Goal: Task Accomplishment & Management: Use online tool/utility

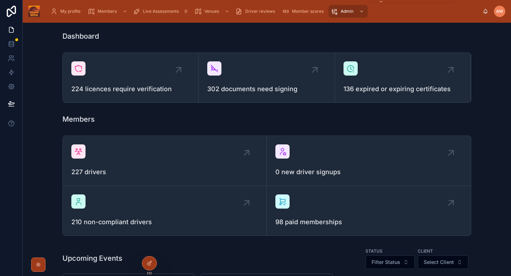
click at [341, 13] on span "Admin" at bounding box center [347, 12] width 13 height 6
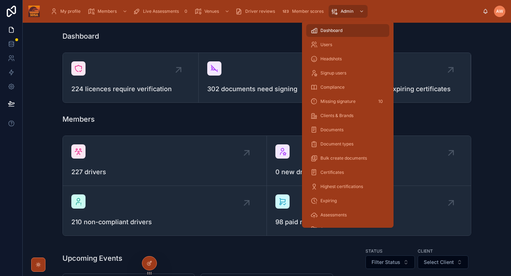
scroll to position [139, 0]
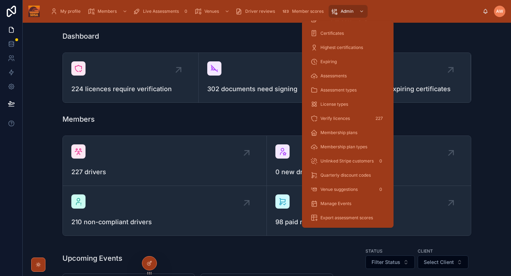
click at [353, 117] on div "Verify licences 227" at bounding box center [348, 118] width 75 height 11
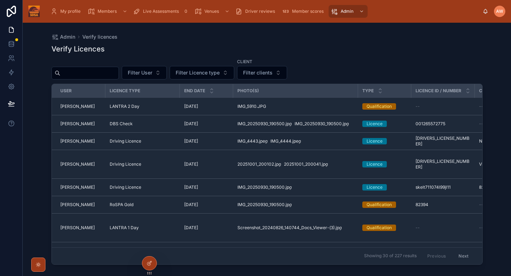
click at [252, 71] on span "Filter clients" at bounding box center [257, 72] width 29 height 7
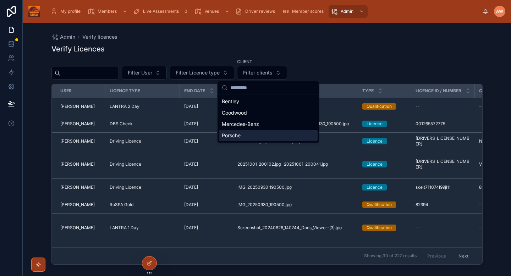
click at [232, 138] on span "Porsche" at bounding box center [231, 135] width 19 height 7
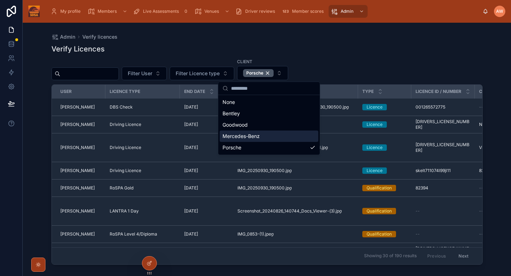
click at [329, 50] on div "Verify Licences" at bounding box center [266, 49] width 431 height 10
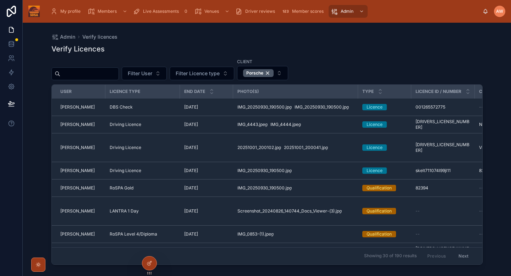
click at [396, 108] on div "Licence" at bounding box center [385, 107] width 45 height 6
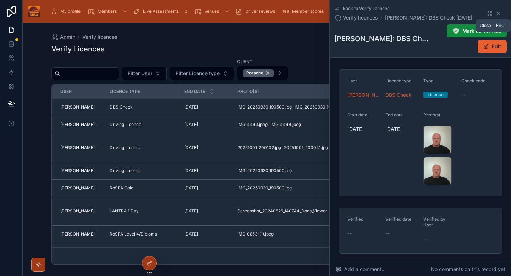
click at [500, 15] on icon at bounding box center [499, 14] width 6 height 6
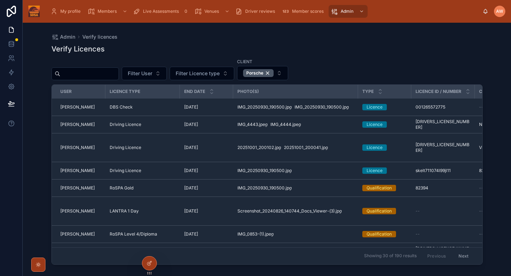
click at [336, 125] on div "IMG_4443 .jpeg IMG_4444 .jpeg" at bounding box center [296, 125] width 116 height 6
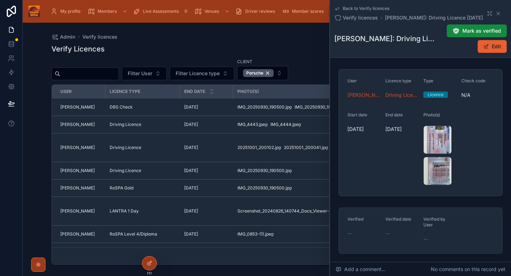
click at [440, 142] on div "IMG_4443 .jpeg" at bounding box center [438, 140] width 28 height 28
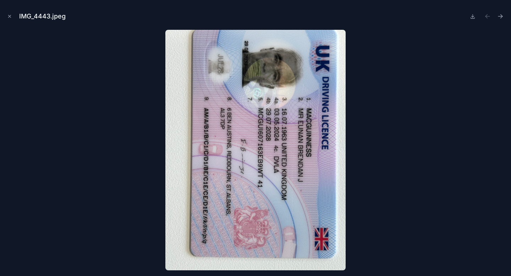
click at [500, 18] on icon "Next file" at bounding box center [500, 16] width 7 height 7
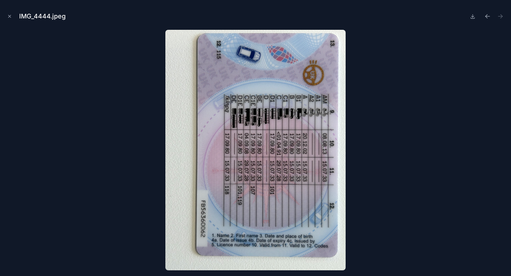
click at [9, 16] on icon "Close modal" at bounding box center [9, 16] width 5 height 5
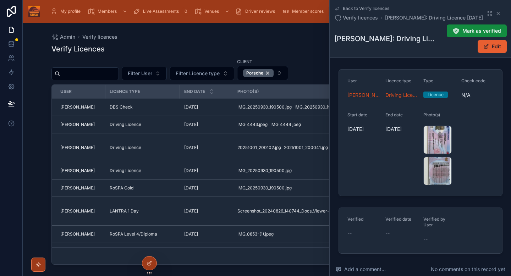
click at [455, 31] on icon at bounding box center [456, 30] width 7 height 7
click at [220, 146] on div "[DATE] [DATE]" at bounding box center [206, 148] width 45 height 6
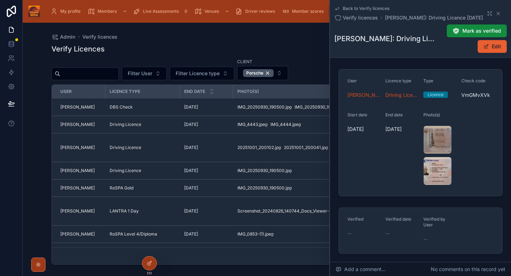
click at [430, 174] on div "20251001_200041 .jpg" at bounding box center [438, 171] width 28 height 28
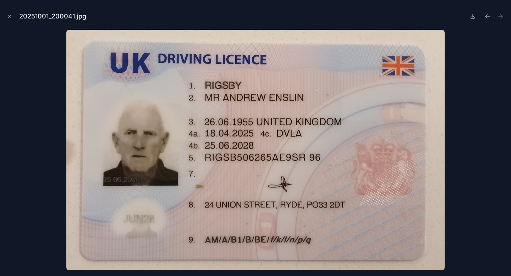
click at [14, 17] on div "20251001_200041.jpg" at bounding box center [256, 16] width 500 height 21
click at [10, 16] on icon "Close modal" at bounding box center [10, 16] width 2 height 2
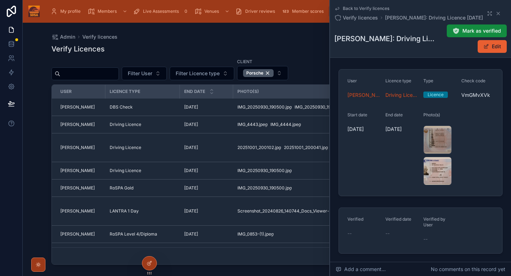
click at [467, 29] on span "Mark as verified" at bounding box center [482, 30] width 39 height 7
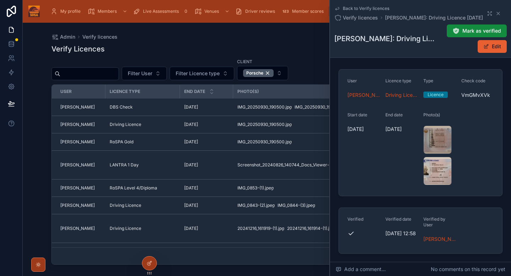
click at [226, 142] on div "[DATE] [DATE]" at bounding box center [206, 142] width 45 height 6
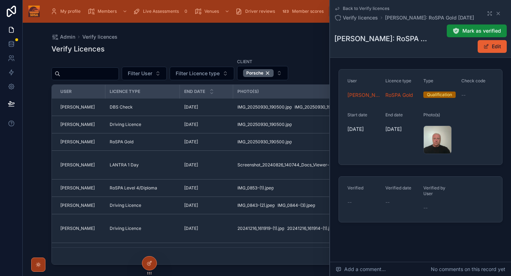
click at [215, 165] on div "[DATE] [DATE]" at bounding box center [206, 165] width 45 height 6
click at [431, 139] on div "Screenshot_20240826_140744_Docs_Viewer-(3) .jpg" at bounding box center [438, 140] width 28 height 28
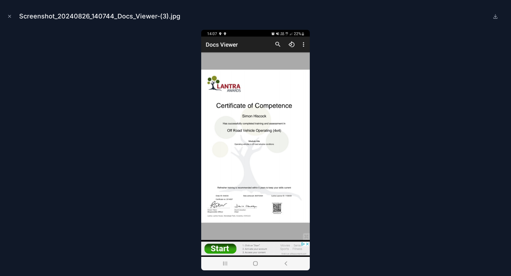
click at [2, 16] on div "Screenshot_20240826_140744_Docs_Viewer-(3).jpg" at bounding box center [255, 138] width 511 height 276
click at [8, 17] on icon "Close modal" at bounding box center [9, 16] width 5 height 5
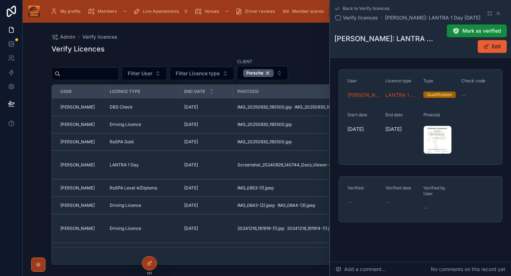
click at [0, 0] on div "Screenshot_20240826_140744_Docs_Viewer-(3) .jpg" at bounding box center [0, 0] width 0 height 0
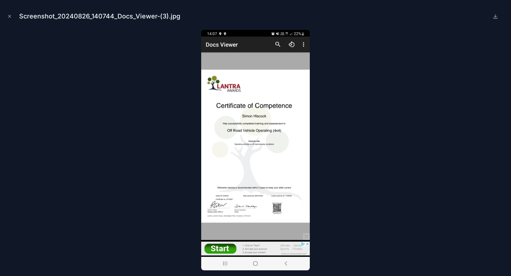
click at [11, 17] on icon "Close modal" at bounding box center [9, 16] width 5 height 5
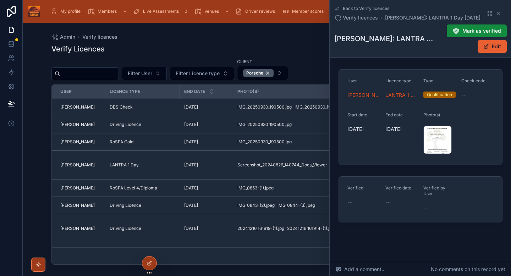
click at [462, 30] on button "Mark as verified" at bounding box center [477, 31] width 60 height 13
click at [293, 187] on div "IMG_0853-(1) .jpeg" at bounding box center [296, 188] width 116 height 6
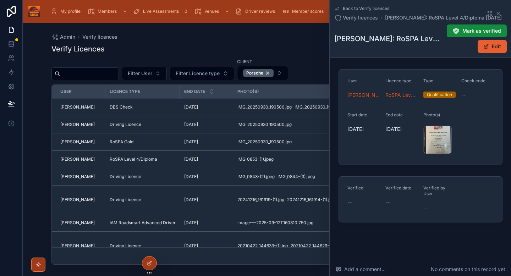
click at [433, 137] on div "IMG_0853-(1) .jpeg" at bounding box center [438, 140] width 28 height 28
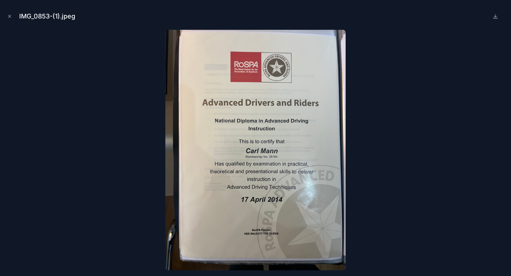
click at [11, 18] on icon "Close modal" at bounding box center [9, 16] width 5 height 5
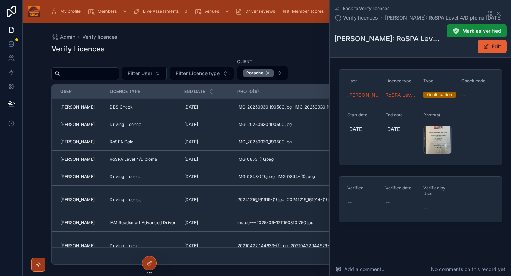
click at [166, 176] on div "Driving Licence" at bounding box center [143, 177] width 66 height 6
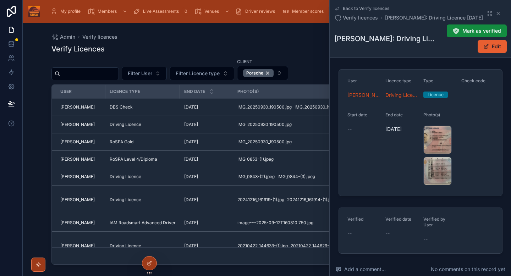
click at [442, 136] on div "IMG_0843-(2) .jpeg" at bounding box center [438, 140] width 28 height 28
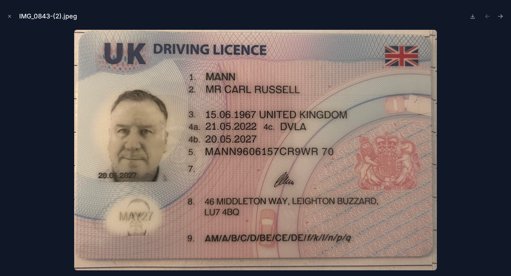
click at [11, 16] on icon "Close modal" at bounding box center [9, 16] width 5 height 5
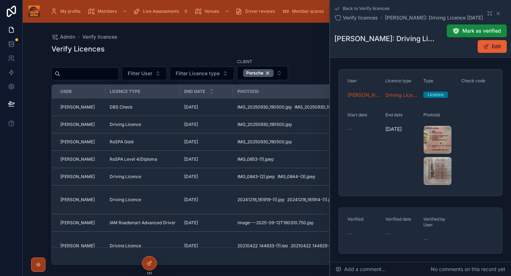
click at [460, 31] on icon at bounding box center [456, 30] width 7 height 7
click at [226, 195] on td "[DATE] [DATE]" at bounding box center [206, 200] width 53 height 29
click at [222, 200] on div "[DATE] [DATE]" at bounding box center [206, 200] width 45 height 6
click at [439, 168] on div "20241216_161914-(1) .jpg" at bounding box center [438, 171] width 28 height 28
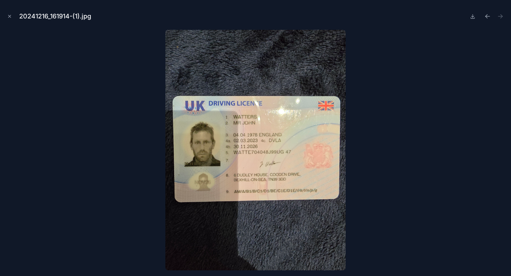
click at [10, 17] on icon "Close modal" at bounding box center [9, 16] width 5 height 5
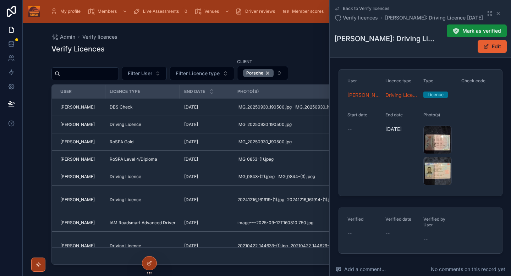
click at [478, 30] on span "Mark as verified" at bounding box center [482, 30] width 39 height 7
click at [224, 221] on div "[DATE] [DATE]" at bounding box center [206, 223] width 45 height 6
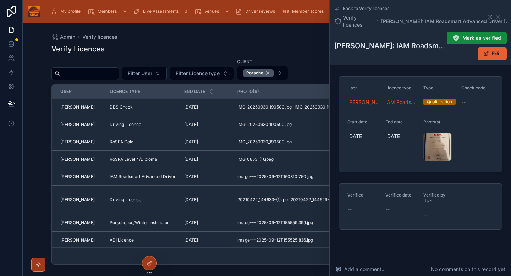
click at [435, 148] on div "image---2025-09-12T160310.750 .jpg" at bounding box center [438, 147] width 28 height 28
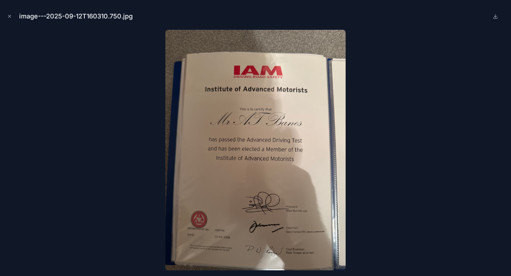
click at [10, 13] on button "Close modal" at bounding box center [10, 16] width 8 height 8
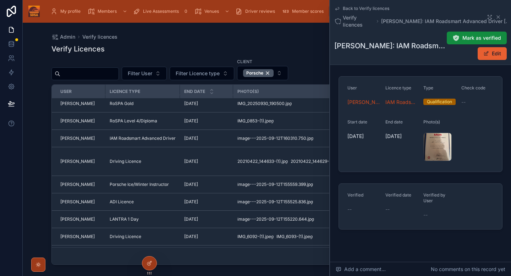
scroll to position [35, 0]
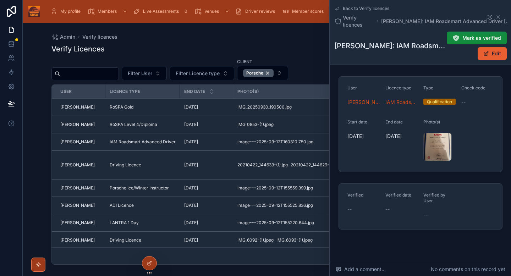
click at [219, 168] on td "[DATE] [DATE]" at bounding box center [206, 165] width 53 height 29
click at [217, 166] on div "[DATE] [DATE]" at bounding box center [206, 165] width 45 height 6
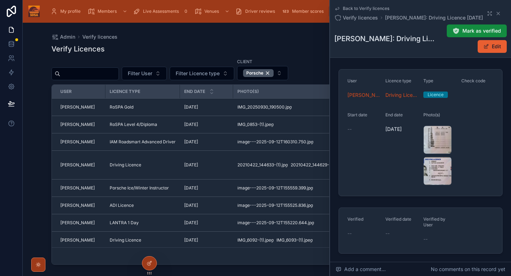
click at [434, 173] on div "20210422_144629-(1) .jpg" at bounding box center [438, 171] width 28 height 28
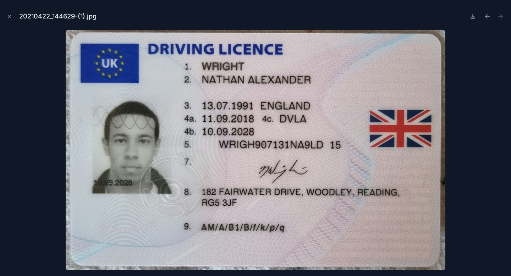
click at [12, 14] on button "Close modal" at bounding box center [10, 16] width 8 height 8
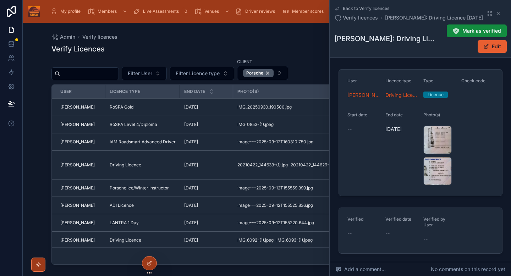
click at [488, 31] on span "Mark as verified" at bounding box center [482, 30] width 39 height 7
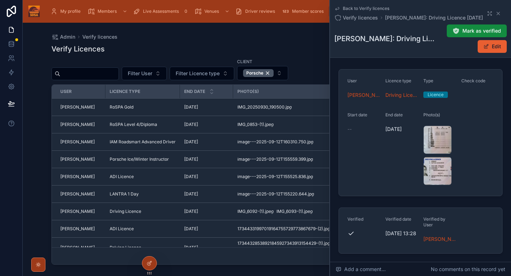
click at [223, 159] on div "[DATE] [DATE]" at bounding box center [206, 160] width 45 height 6
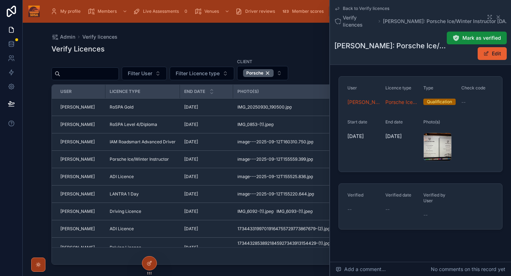
click at [426, 145] on div "image---2025-09-12T155559.399 .jpg" at bounding box center [438, 147] width 28 height 28
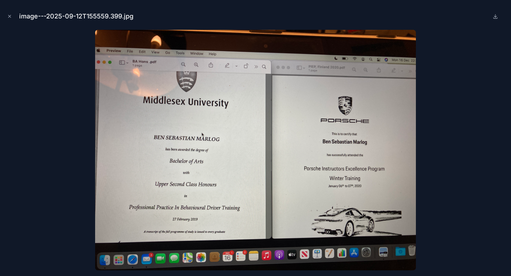
click at [11, 20] on button "Close modal" at bounding box center [10, 16] width 8 height 8
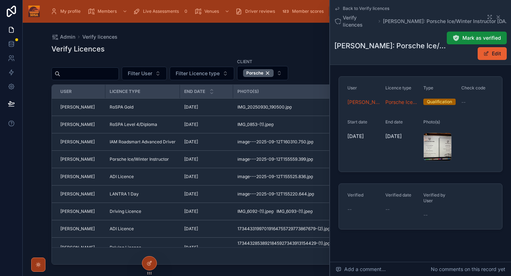
click at [223, 195] on div "[DATE] [DATE]" at bounding box center [206, 194] width 45 height 6
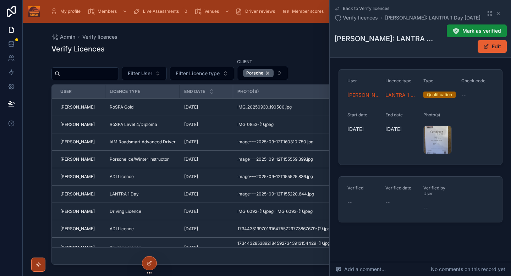
click at [441, 144] on div "image---2025-09-12T155220.644 .jpg" at bounding box center [438, 140] width 28 height 28
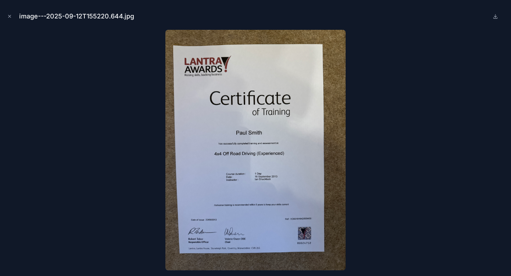
click at [7, 17] on icon "Close modal" at bounding box center [9, 16] width 5 height 5
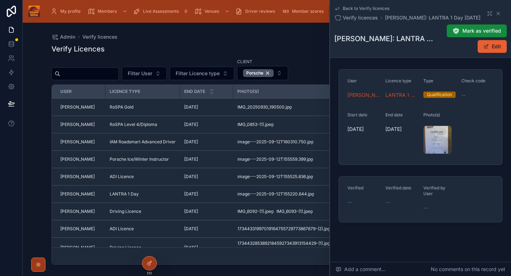
click at [173, 212] on div "Driving Licence" at bounding box center [143, 212] width 66 height 6
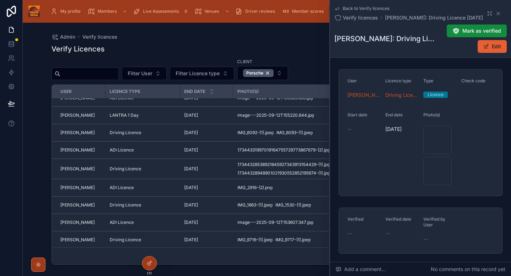
scroll to position [120, 0]
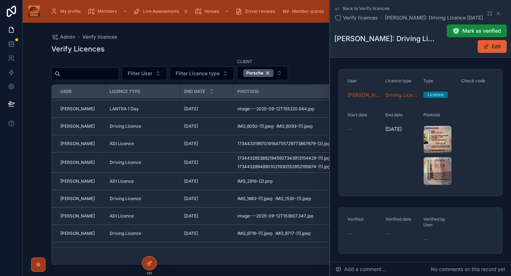
click at [217, 143] on div "[DATE] [DATE]" at bounding box center [206, 144] width 45 height 6
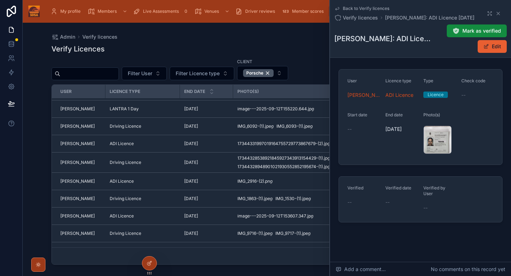
click at [223, 125] on div "[DATE] [DATE]" at bounding box center [206, 127] width 45 height 6
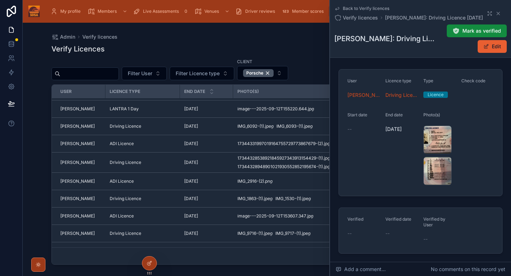
click at [432, 143] on div "IMG_6092-(1) .jpeg" at bounding box center [438, 140] width 28 height 28
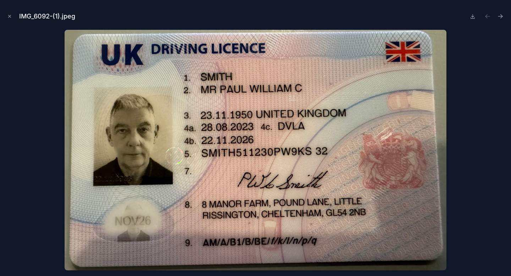
click at [9, 15] on icon "Close modal" at bounding box center [9, 16] width 5 height 5
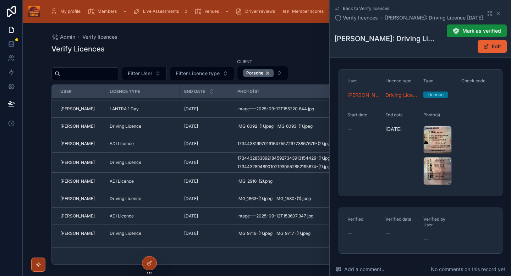
click at [469, 29] on span "Mark as verified" at bounding box center [482, 30] width 39 height 7
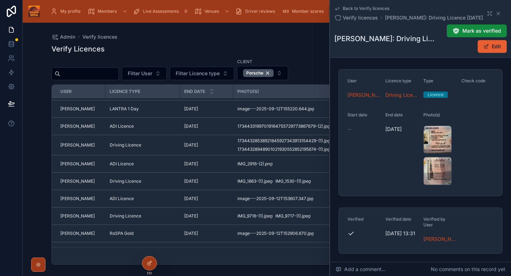
click at [223, 128] on div "[DATE] [DATE]" at bounding box center [206, 127] width 45 height 6
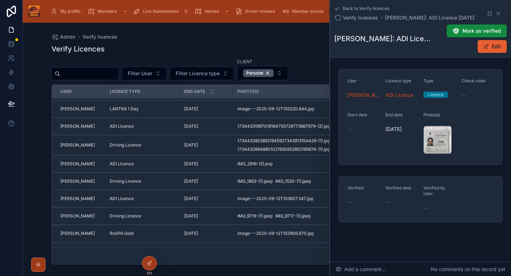
click at [0, 0] on div "17344331997019164755729773867679-(2) .jpg" at bounding box center [0, 0] width 0 height 0
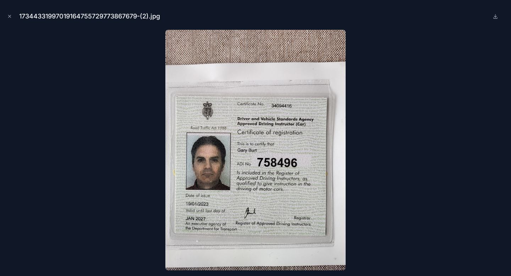
click at [6, 18] on button "Close modal" at bounding box center [10, 16] width 8 height 8
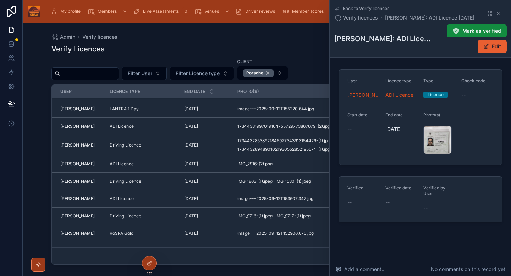
drag, startPoint x: 475, startPoint y: 34, endPoint x: 404, endPoint y: 125, distance: 115.6
click at [404, 126] on div "Back to Verify licences Verify licences [PERSON_NAME]: ADI Licence [DATE] [PERS…" at bounding box center [420, 135] width 181 height 271
click at [491, 49] on button "Edit" at bounding box center [492, 46] width 29 height 13
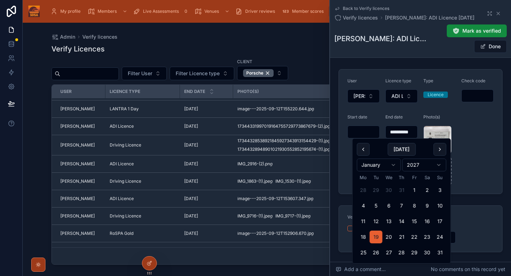
click at [403, 133] on input "**********" at bounding box center [402, 132] width 32 height 10
click at [439, 251] on button "31" at bounding box center [440, 252] width 13 height 13
type input "**********"
click at [465, 162] on form "**********" at bounding box center [420, 132] width 163 height 124
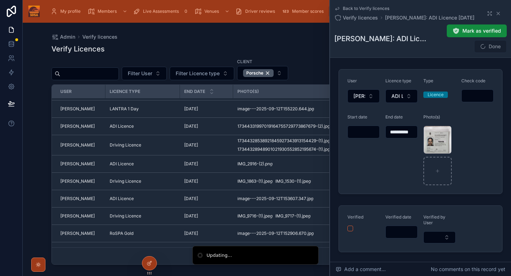
click at [477, 36] on button "Mark as verified" at bounding box center [477, 31] width 60 height 13
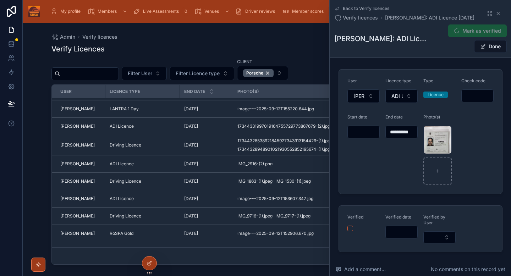
type input "**********"
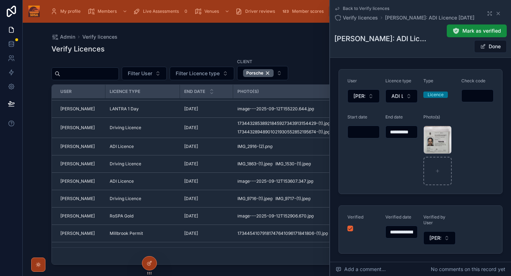
click at [493, 49] on button "Done" at bounding box center [490, 46] width 33 height 13
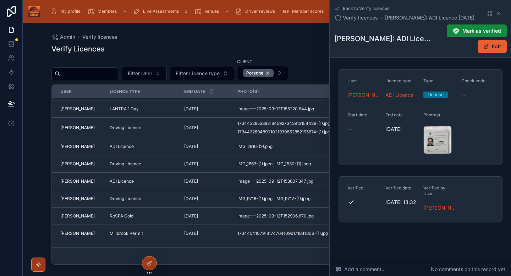
click at [223, 126] on div "[DATE] [DATE]" at bounding box center [206, 128] width 45 height 6
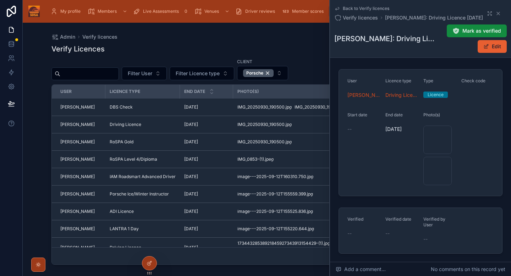
click at [440, 141] on div "17344328538921845927343913154429-(1) .jpg" at bounding box center [438, 140] width 28 height 28
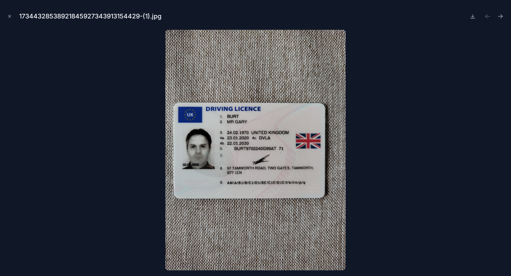
click at [8, 16] on icon "Close modal" at bounding box center [9, 16] width 5 height 5
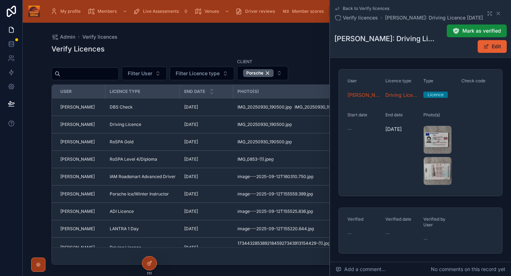
click at [481, 30] on span "Mark as verified" at bounding box center [482, 30] width 39 height 7
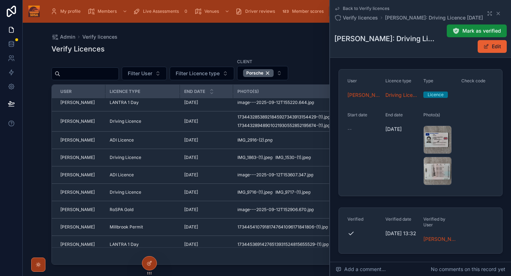
scroll to position [137, 0]
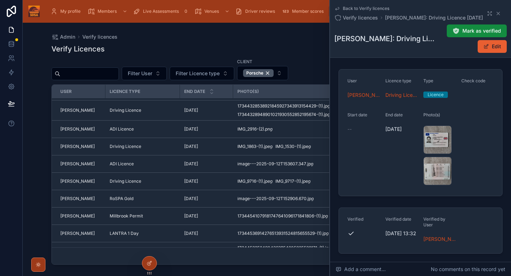
click at [227, 129] on div "[DATE] [DATE]" at bounding box center [206, 129] width 45 height 6
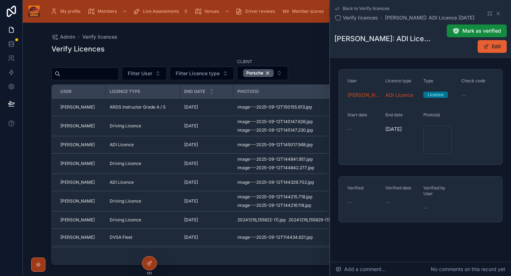
scroll to position [384, 0]
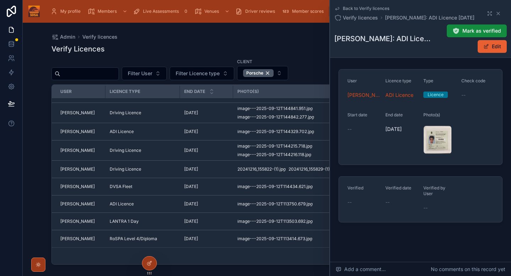
click at [433, 140] on div "IMG_2916-(2) .png" at bounding box center [438, 140] width 28 height 28
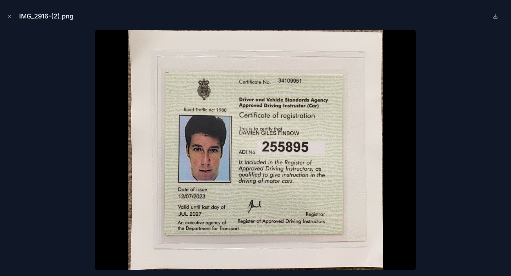
click at [9, 15] on icon "Close modal" at bounding box center [9, 16] width 5 height 5
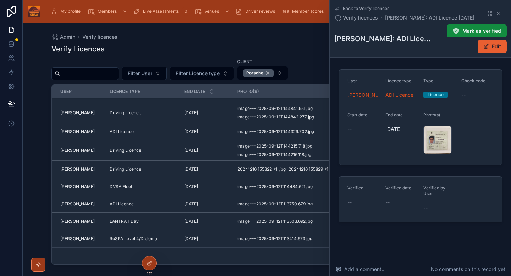
click at [499, 44] on button "Edit" at bounding box center [492, 46] width 29 height 13
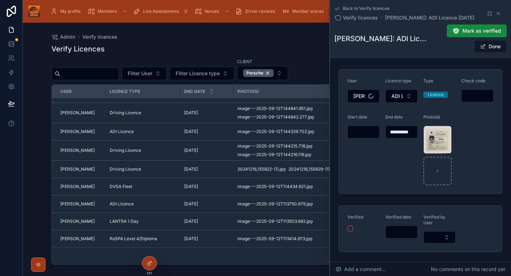
click at [397, 132] on input "**********" at bounding box center [402, 132] width 32 height 10
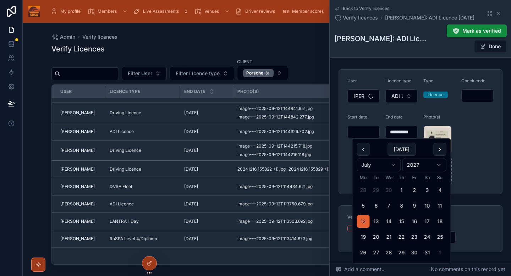
click at [428, 251] on button "31" at bounding box center [427, 252] width 13 height 13
type input "**********"
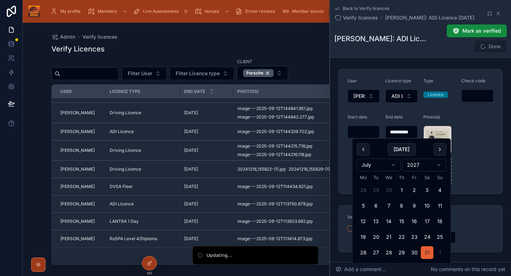
click at [498, 48] on span "Done" at bounding box center [490, 46] width 33 height 13
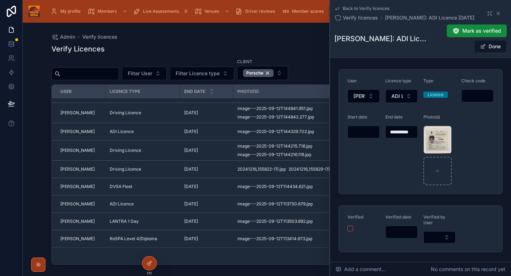
click at [490, 44] on button "Done" at bounding box center [490, 46] width 33 height 13
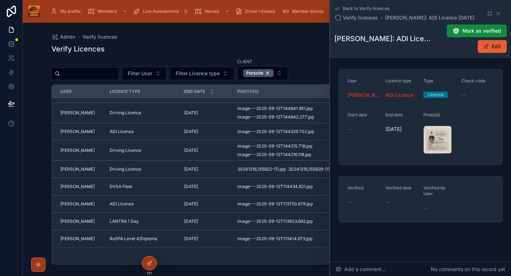
click at [472, 31] on span "Mark as verified" at bounding box center [482, 30] width 39 height 7
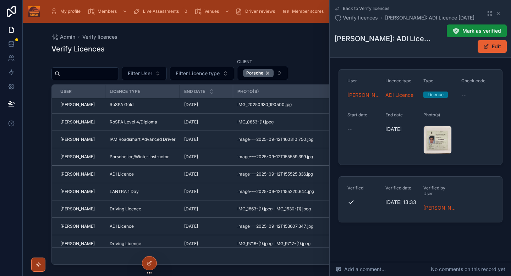
scroll to position [35, 0]
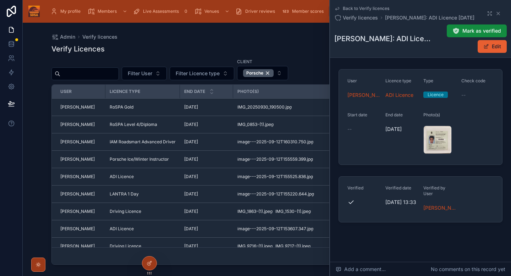
click at [179, 211] on td "Driving Licence" at bounding box center [142, 211] width 75 height 17
click at [218, 210] on div "[DATE] [DATE]" at bounding box center [206, 212] width 45 height 6
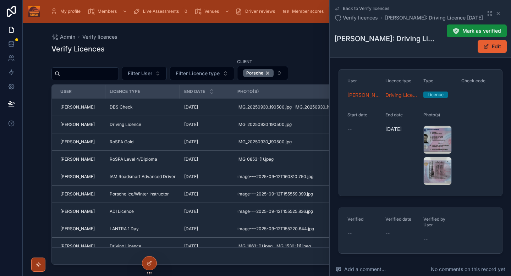
click at [436, 137] on div "IMG_1863-(1) .jpeg" at bounding box center [438, 140] width 28 height 28
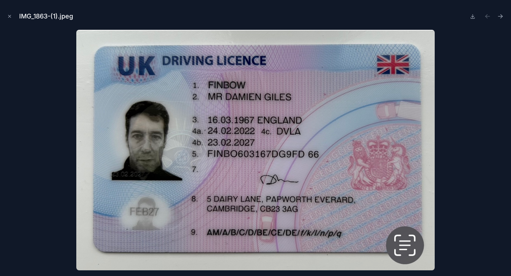
click at [11, 18] on icon "Close modal" at bounding box center [9, 16] width 5 height 5
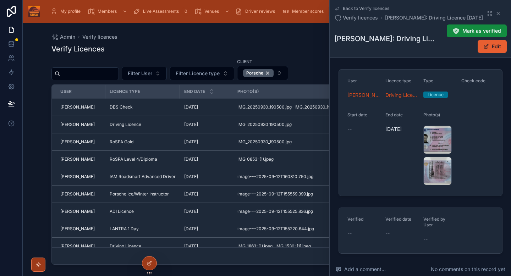
click at [476, 30] on span "Mark as verified" at bounding box center [482, 30] width 39 height 7
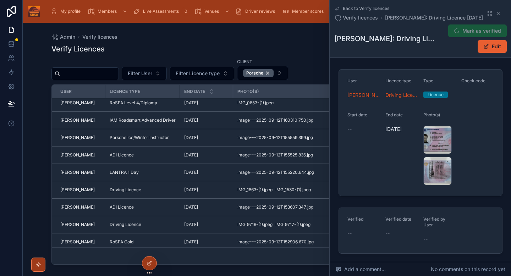
scroll to position [58, 0]
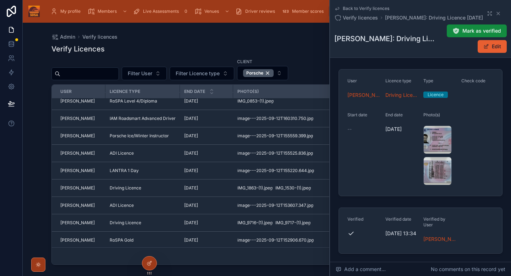
click at [165, 208] on div "ADI Licence" at bounding box center [143, 206] width 66 height 6
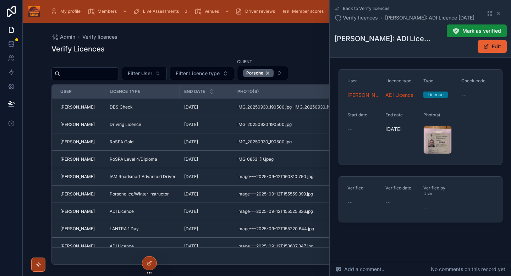
click at [441, 140] on div "image---2025-09-12T153607.347 .jpg" at bounding box center [438, 140] width 28 height 28
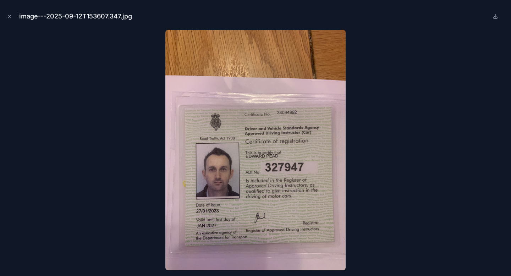
click at [8, 20] on button "Close modal" at bounding box center [10, 16] width 8 height 8
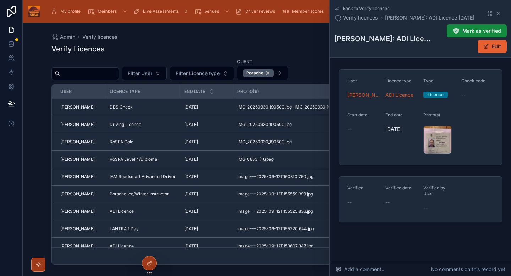
click at [499, 45] on button "Edit" at bounding box center [492, 46] width 29 height 13
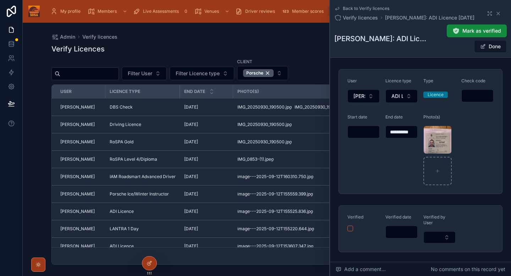
click at [398, 136] on input "**********" at bounding box center [402, 132] width 32 height 10
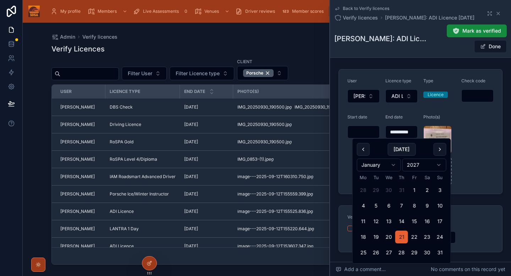
click at [442, 252] on button "31" at bounding box center [440, 252] width 13 height 13
type input "**********"
click at [487, 168] on form "**********" at bounding box center [420, 132] width 163 height 124
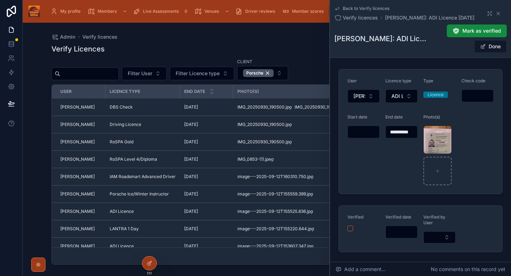
click at [495, 50] on button "Done" at bounding box center [490, 46] width 33 height 13
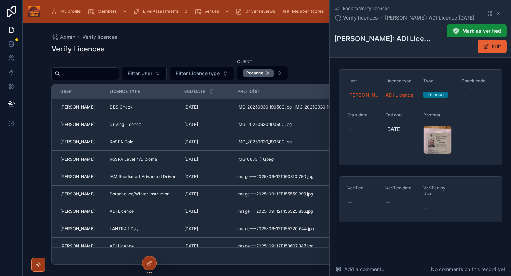
click at [468, 28] on span "Mark as verified" at bounding box center [482, 30] width 39 height 7
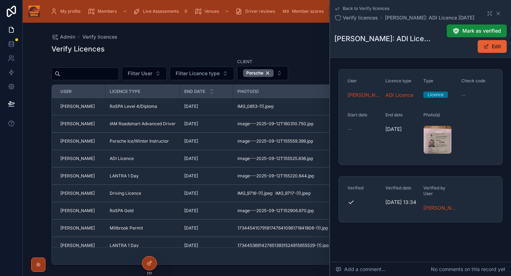
scroll to position [54, 0]
click at [220, 192] on div "[DATE] [DATE]" at bounding box center [206, 193] width 45 height 6
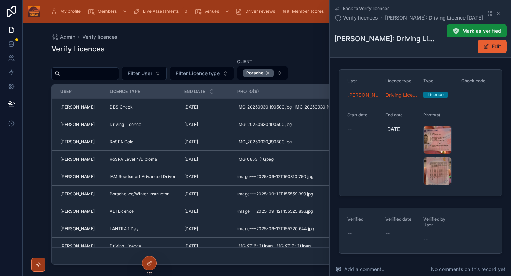
click at [434, 142] on div "IMG_9716-(1) .jpeg" at bounding box center [438, 140] width 28 height 28
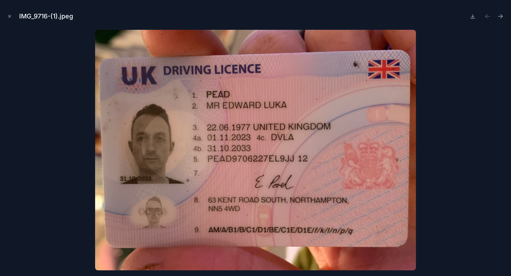
click at [10, 15] on icon "Close modal" at bounding box center [9, 16] width 5 height 5
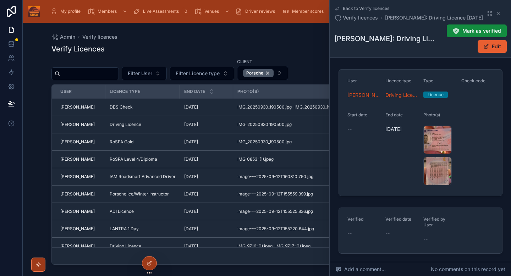
click at [481, 32] on span "Mark as verified" at bounding box center [482, 30] width 39 height 7
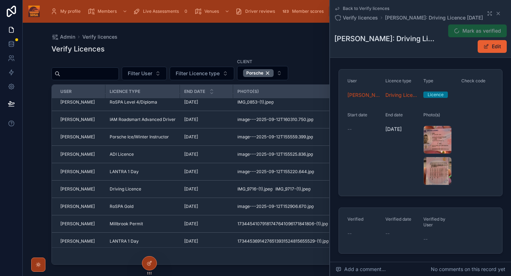
scroll to position [59, 0]
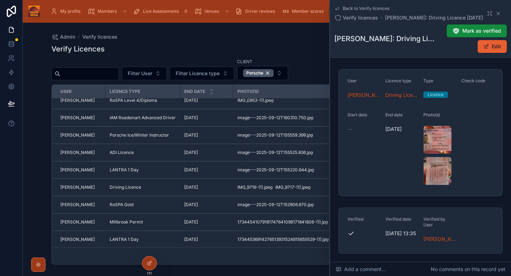
click at [221, 204] on div "[DATE] [DATE]" at bounding box center [206, 205] width 45 height 6
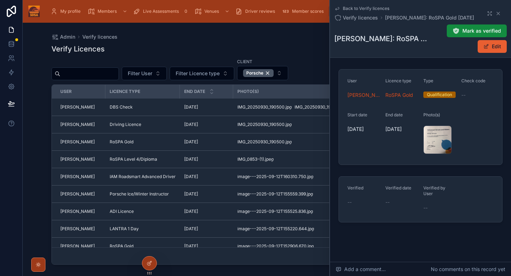
click at [433, 139] on div "image---2025-09-12T152906.670 .jpg" at bounding box center [438, 140] width 28 height 28
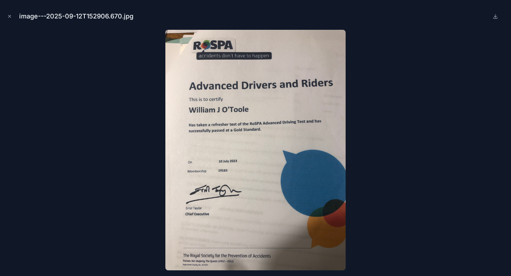
click at [10, 18] on icon "Close modal" at bounding box center [9, 16] width 5 height 5
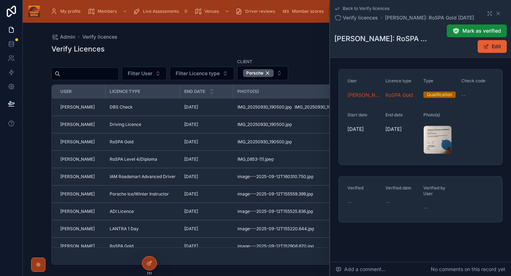
click at [464, 31] on span "Mark as verified" at bounding box center [482, 30] width 39 height 7
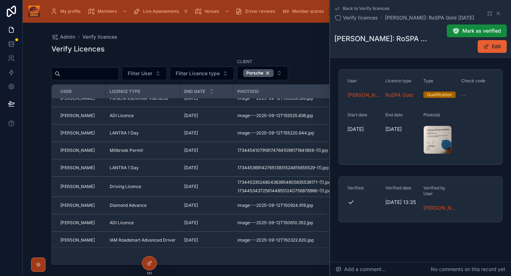
scroll to position [96, 0]
click at [168, 151] on div "Millbrook Permit" at bounding box center [143, 150] width 66 height 6
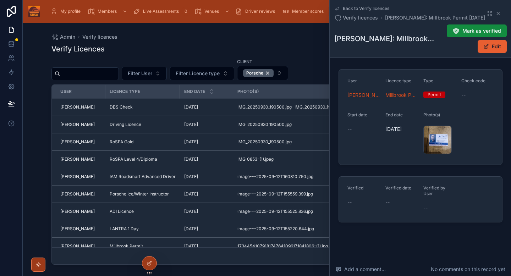
click at [441, 137] on div "17344541079181747641096171841806-(1) .jpg" at bounding box center [438, 140] width 28 height 28
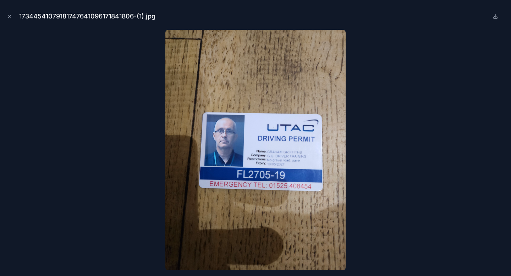
click at [9, 16] on icon "Close modal" at bounding box center [10, 16] width 2 height 2
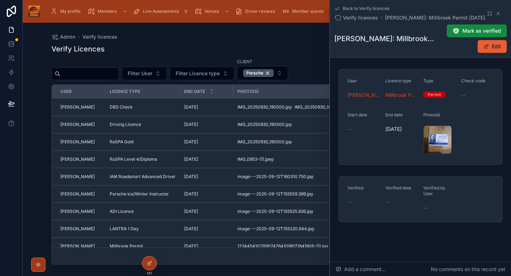
click at [479, 32] on span "Mark as verified" at bounding box center [482, 30] width 39 height 7
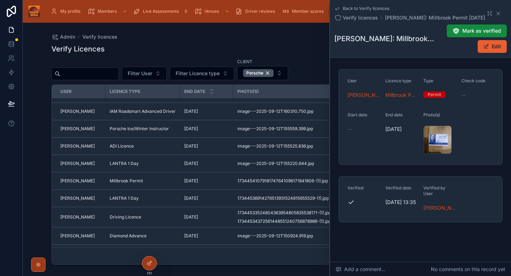
scroll to position [69, 0]
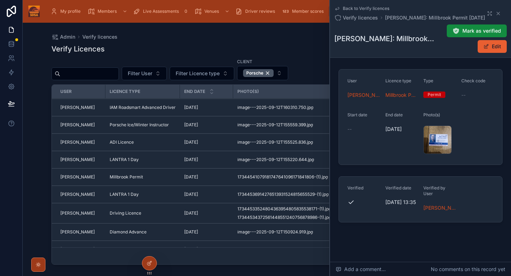
click at [167, 194] on div "LANTRA 1 Day" at bounding box center [143, 195] width 66 height 6
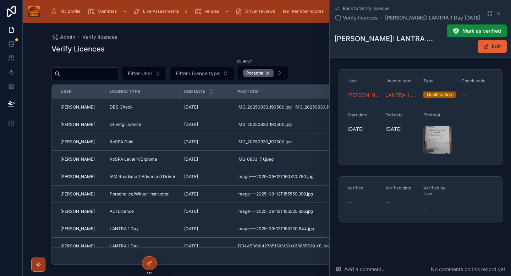
click at [439, 135] on div "17344536914276513931524815655529-(1) .jpg" at bounding box center [438, 140] width 28 height 28
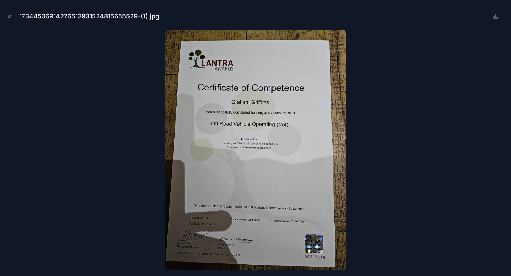
click at [8, 18] on icon "Close modal" at bounding box center [9, 16] width 5 height 5
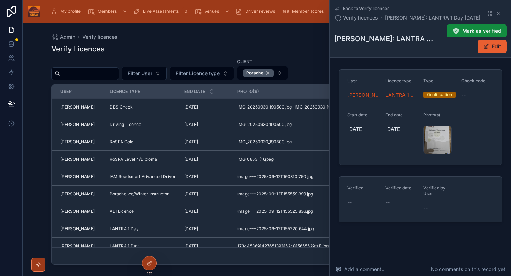
click at [494, 46] on button "Edit" at bounding box center [492, 46] width 29 height 13
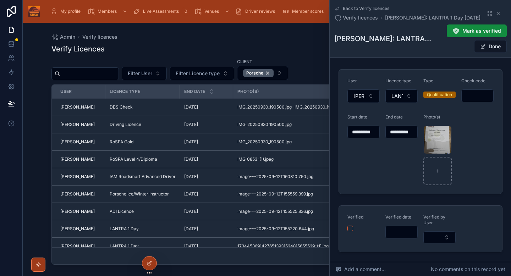
click at [401, 137] on div "**********" at bounding box center [402, 132] width 32 height 13
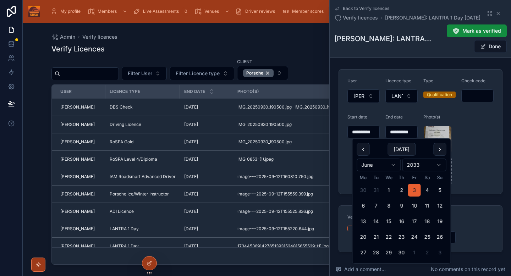
click at [408, 135] on input "**********" at bounding box center [402, 132] width 32 height 10
click at [436, 169] on html "My profile Members Live Assessments 0 Venues Driver reviews Member scores Admin…" at bounding box center [255, 138] width 511 height 276
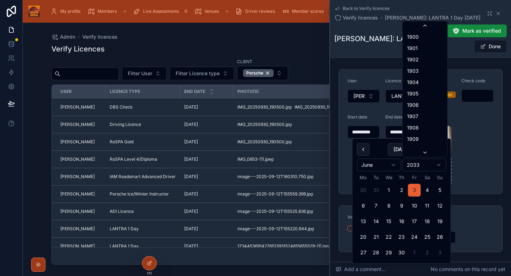
scroll to position [1406, 0]
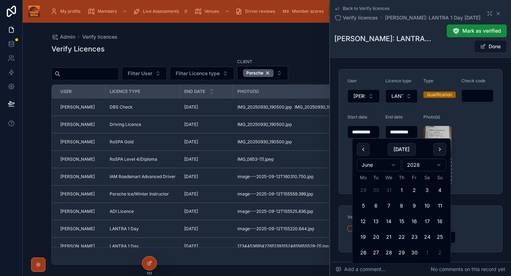
click at [430, 190] on button "3" at bounding box center [427, 190] width 13 height 13
type input "**********"
click at [471, 180] on form "**********" at bounding box center [420, 132] width 163 height 124
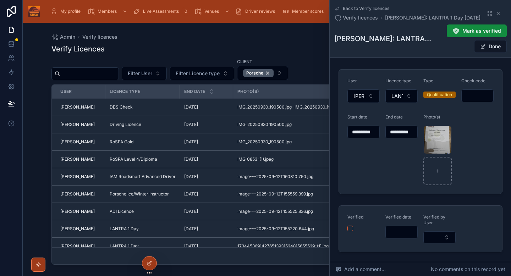
click at [493, 49] on button "Done" at bounding box center [490, 46] width 33 height 13
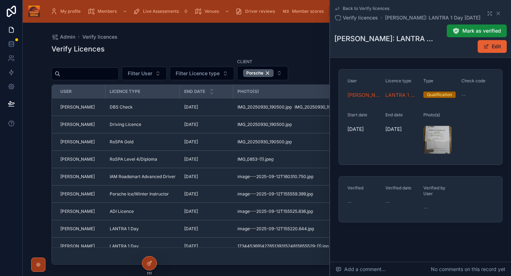
click at [486, 27] on span "Mark as verified" at bounding box center [482, 30] width 39 height 7
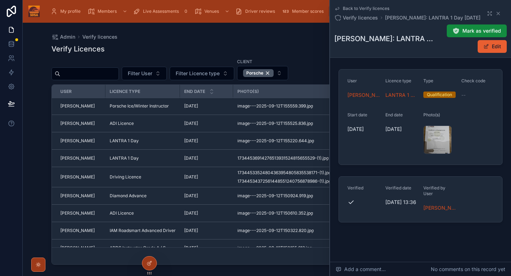
scroll to position [88, 0]
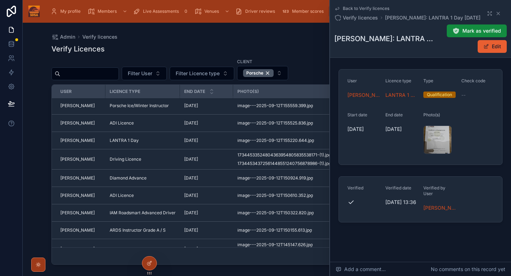
click at [159, 161] on div "Driving Licence" at bounding box center [143, 160] width 66 height 6
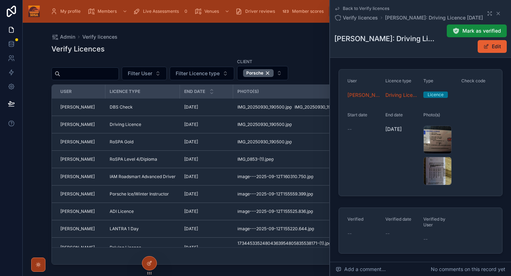
click at [430, 141] on div "17344533524804363954805835538171-(1) .jpg" at bounding box center [438, 140] width 28 height 28
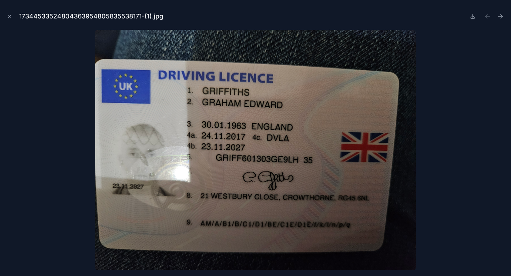
click at [9, 15] on icon "Close modal" at bounding box center [9, 16] width 5 height 5
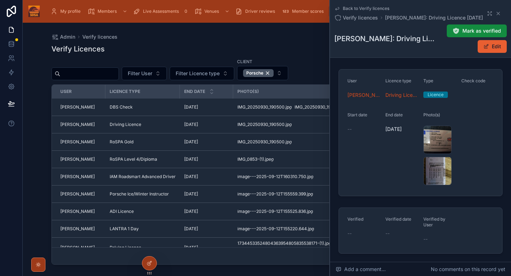
click at [487, 26] on button "Mark as verified" at bounding box center [477, 31] width 60 height 13
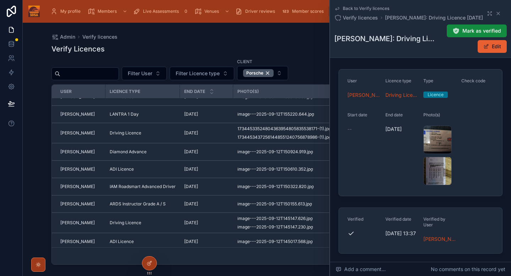
scroll to position [115, 0]
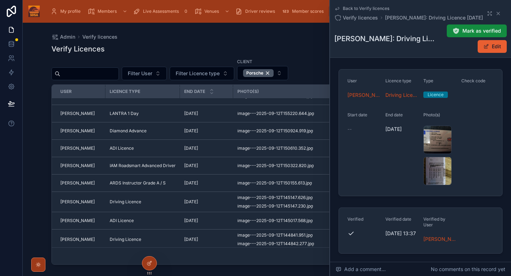
click at [167, 131] on div "Diamond Advance" at bounding box center [143, 131] width 66 height 6
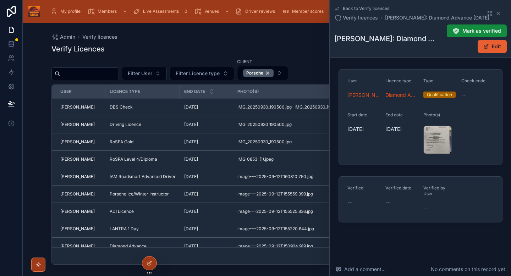
click at [433, 141] on div "image---2025-09-12T150924.919 .jpg" at bounding box center [438, 140] width 28 height 28
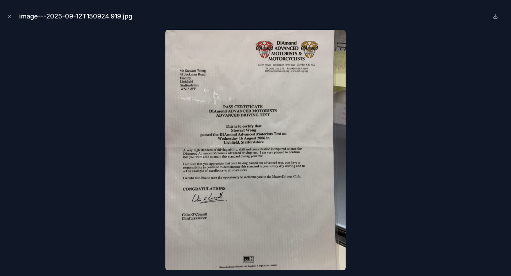
click at [13, 15] on button "Close modal" at bounding box center [10, 16] width 8 height 8
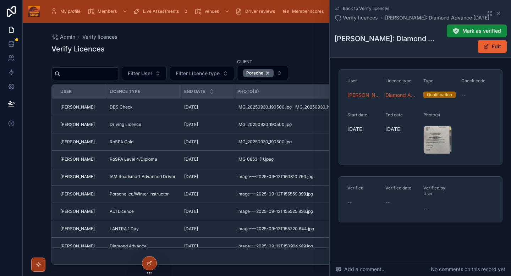
click at [482, 30] on span "Mark as verified" at bounding box center [482, 30] width 39 height 7
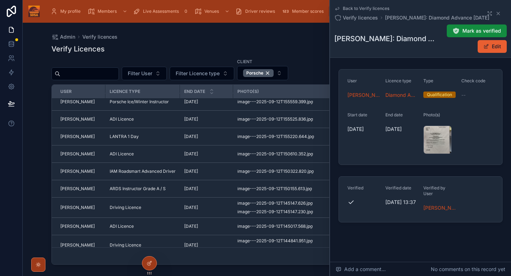
scroll to position [86, 0]
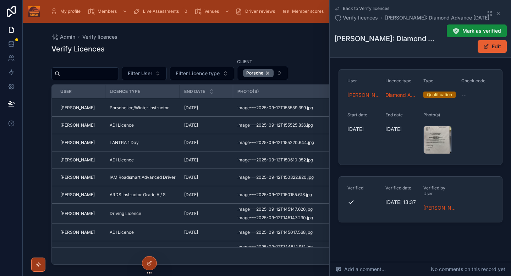
click at [164, 158] on div "ADI Licence" at bounding box center [143, 160] width 66 height 6
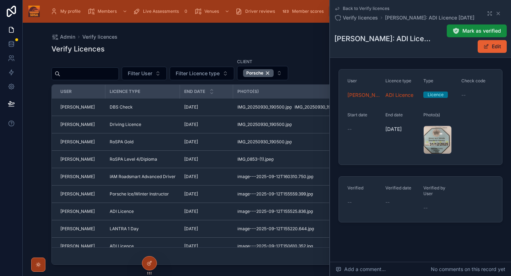
click at [431, 143] on div "image---2025-09-12T150610.352 .jpg" at bounding box center [438, 140] width 28 height 28
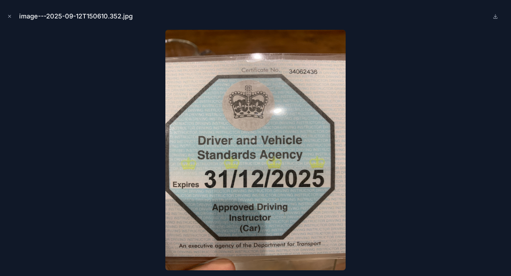
click at [11, 17] on icon "Close modal" at bounding box center [9, 16] width 5 height 5
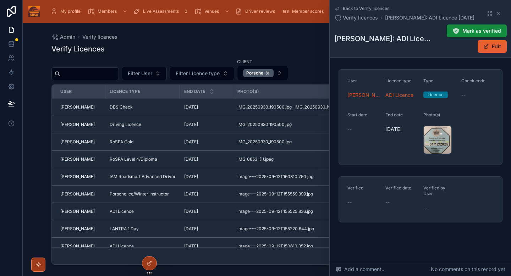
click at [490, 30] on span "Mark as verified" at bounding box center [482, 30] width 39 height 7
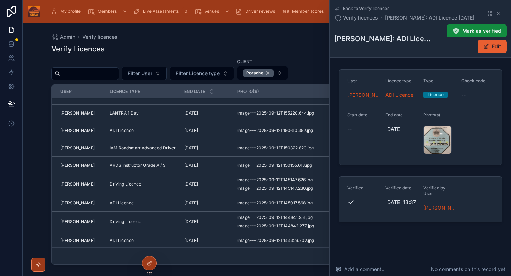
scroll to position [118, 0]
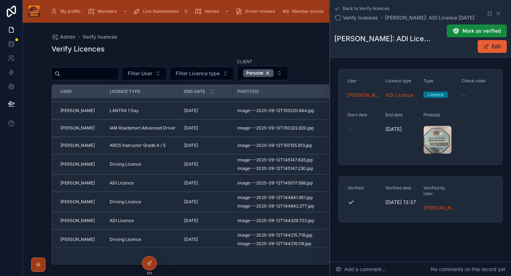
click at [217, 130] on div "[DATE] [DATE]" at bounding box center [206, 128] width 45 height 6
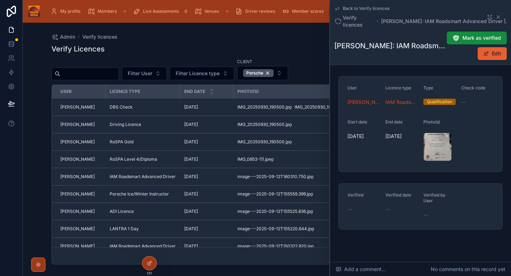
click at [436, 146] on div "image---2025-09-12T150322.820 .jpg" at bounding box center [438, 147] width 28 height 28
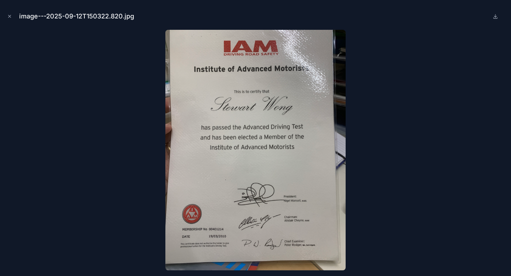
click at [11, 18] on icon "Close modal" at bounding box center [9, 16] width 5 height 5
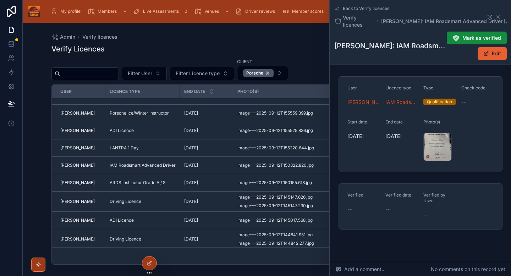
scroll to position [82, 0]
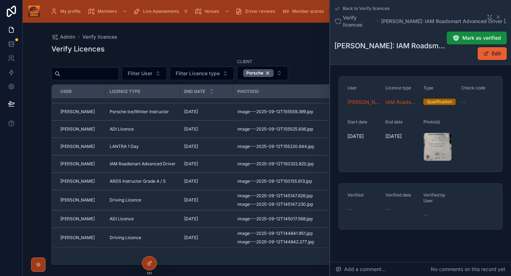
click at [228, 183] on td "[DATE] [DATE]" at bounding box center [206, 181] width 53 height 17
click at [228, 183] on div "[DATE] [DATE]" at bounding box center [206, 182] width 45 height 6
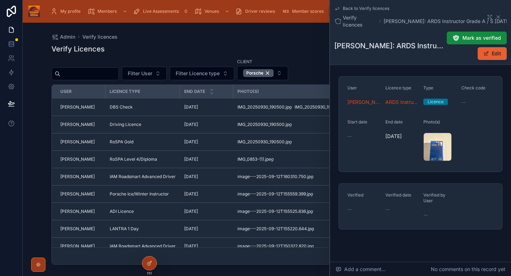
click at [436, 142] on div "image---2025-09-12T150155.613 .jpg" at bounding box center [438, 147] width 28 height 28
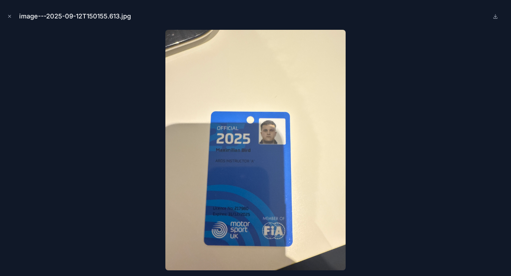
click at [9, 16] on icon "Close modal" at bounding box center [10, 16] width 2 height 2
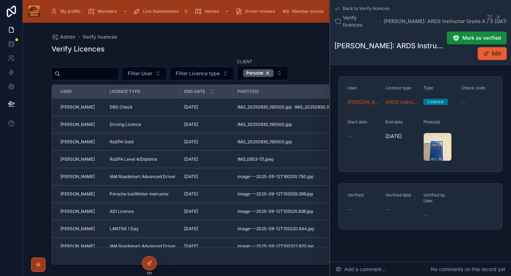
click at [457, 34] on icon at bounding box center [456, 37] width 7 height 7
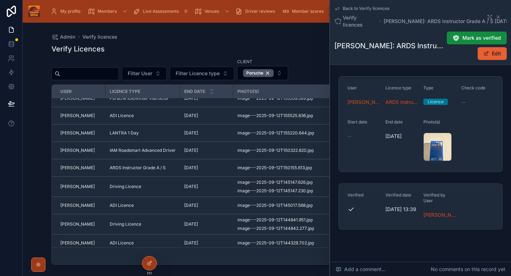
scroll to position [97, 0]
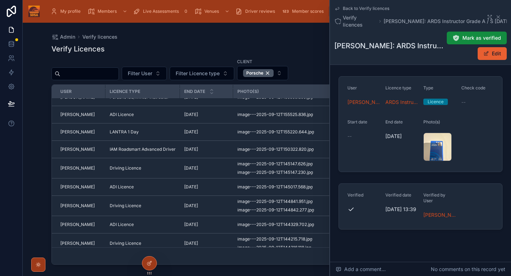
click at [166, 169] on div "Driving Licence" at bounding box center [143, 168] width 66 height 6
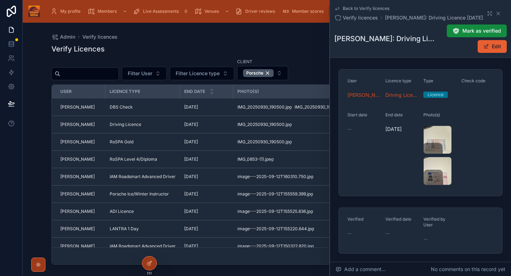
click at [433, 169] on div "image---2025-09-12T145147.230 .jpg" at bounding box center [438, 171] width 28 height 28
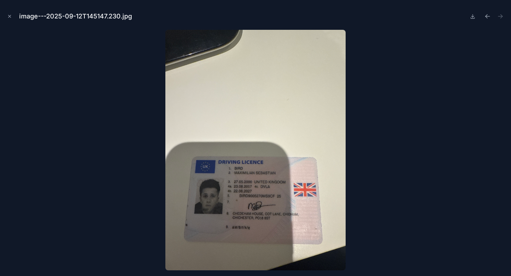
click at [12, 18] on button "Close modal" at bounding box center [10, 16] width 8 height 8
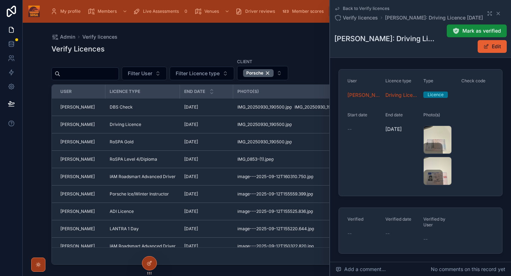
click at [467, 32] on span "Mark as verified" at bounding box center [482, 30] width 39 height 7
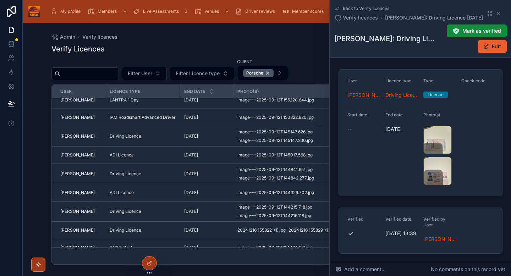
scroll to position [133, 0]
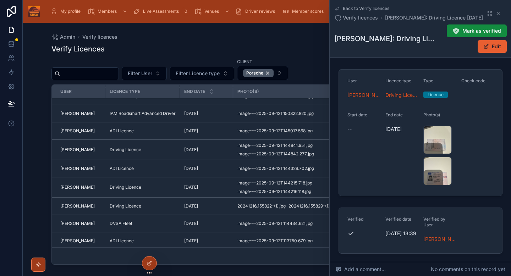
click at [158, 132] on div "ADI Licence" at bounding box center [143, 131] width 66 height 6
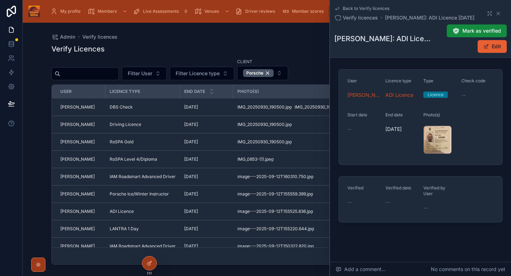
click at [433, 136] on div "image---2025-09-12T145017.568 .jpg" at bounding box center [438, 140] width 28 height 28
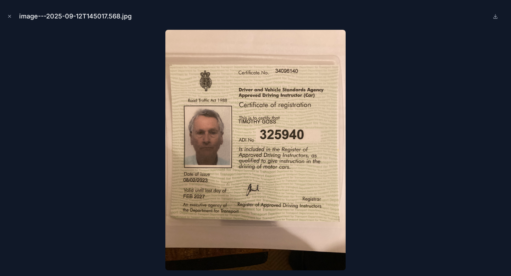
click at [12, 13] on button "Close modal" at bounding box center [10, 16] width 8 height 8
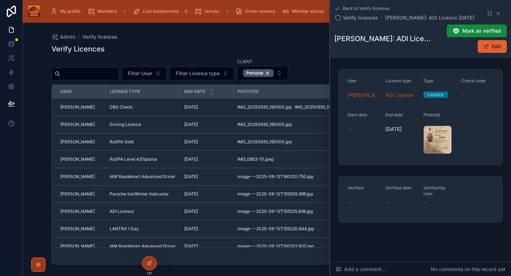
click at [487, 51] on button "Edit" at bounding box center [492, 46] width 29 height 13
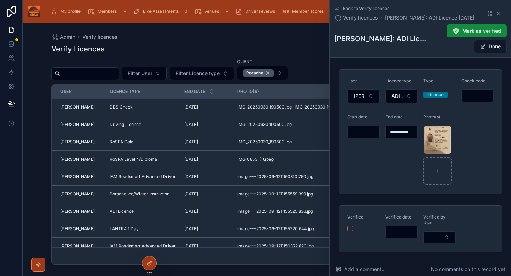
click at [404, 137] on div "**********" at bounding box center [402, 132] width 32 height 13
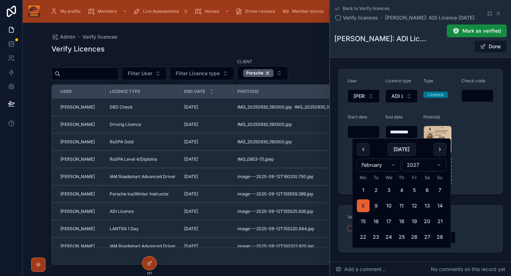
click at [407, 133] on input "**********" at bounding box center [402, 132] width 32 height 10
click at [438, 237] on button "28" at bounding box center [440, 237] width 13 height 13
type input "**********"
click at [485, 164] on form "**********" at bounding box center [420, 132] width 163 height 124
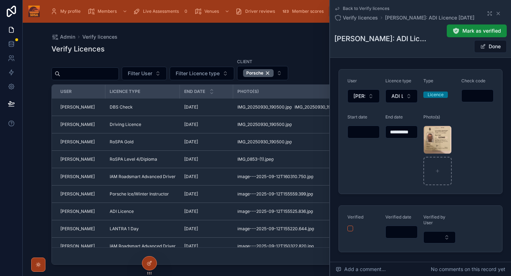
click at [494, 48] on button "Done" at bounding box center [490, 46] width 33 height 13
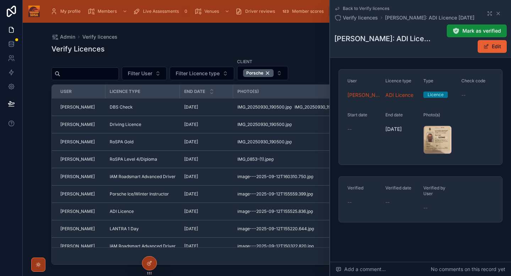
click at [477, 31] on span "Mark as verified" at bounding box center [482, 30] width 39 height 7
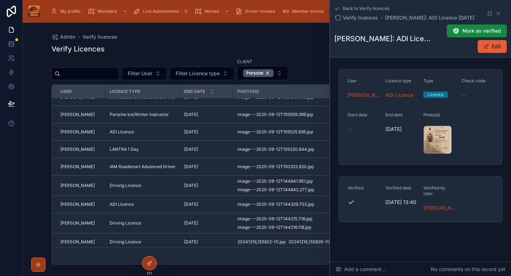
scroll to position [81, 0]
click at [161, 184] on div "Driving Licence" at bounding box center [143, 185] width 66 height 6
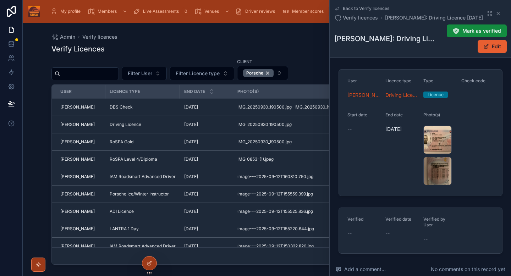
click at [441, 145] on div "image---2025-09-12T144841.951 .jpg" at bounding box center [438, 140] width 28 height 28
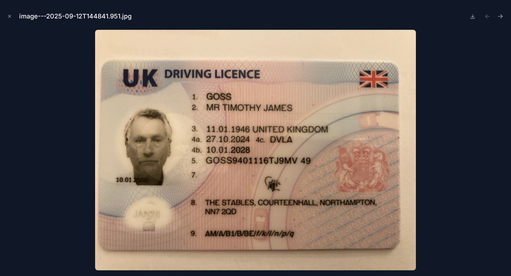
click at [11, 17] on icon "Close modal" at bounding box center [9, 16] width 5 height 5
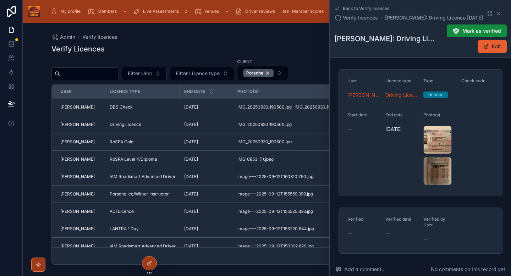
click at [461, 30] on button "Mark as verified" at bounding box center [477, 31] width 60 height 13
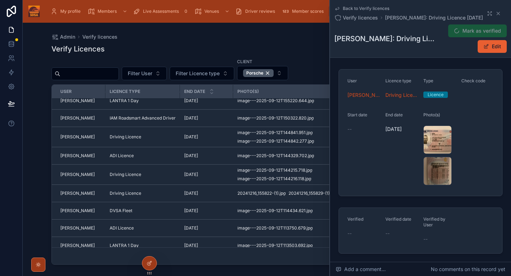
scroll to position [141, 0]
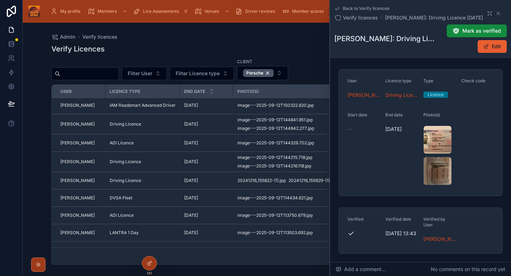
click at [159, 141] on div "ADI Licence" at bounding box center [143, 143] width 66 height 6
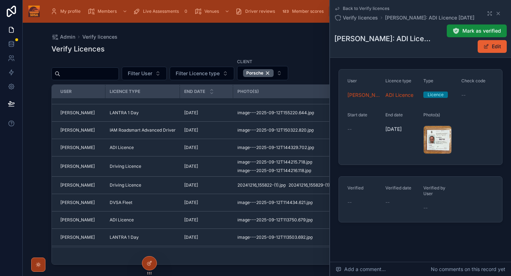
scroll to position [123, 0]
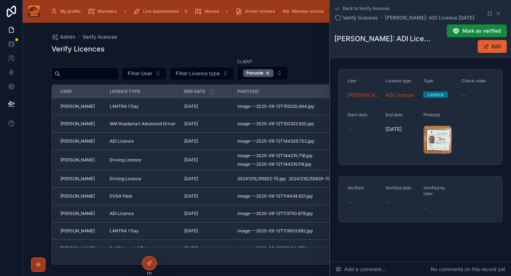
click at [441, 141] on div "image---2025-09-12T144329.702 .jpg" at bounding box center [438, 140] width 28 height 28
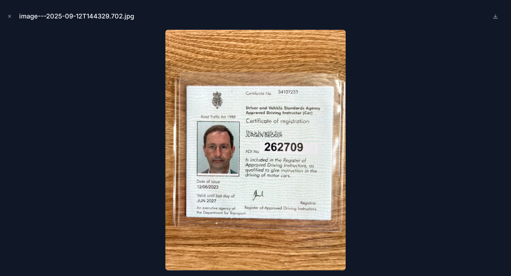
click at [10, 15] on icon "Close modal" at bounding box center [9, 16] width 5 height 5
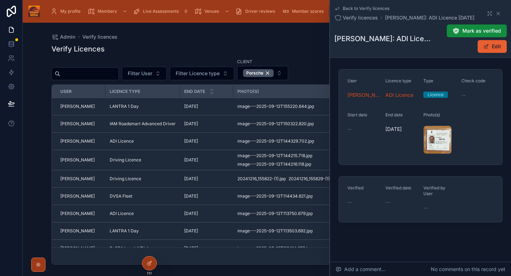
click at [490, 50] on button "Edit" at bounding box center [492, 46] width 29 height 13
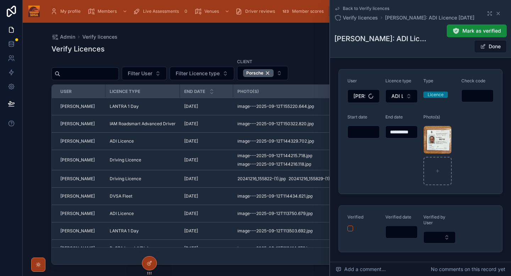
click at [398, 132] on input "**********" at bounding box center [402, 132] width 32 height 10
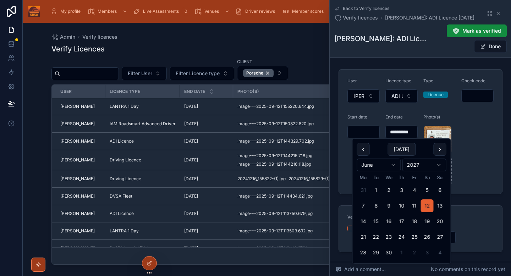
click at [389, 256] on button "30" at bounding box center [389, 252] width 13 height 13
type input "**********"
click at [493, 155] on form "**********" at bounding box center [420, 132] width 163 height 124
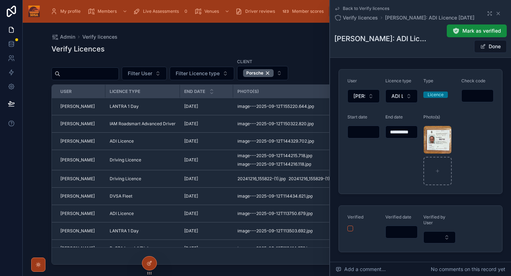
click at [490, 47] on button "Done" at bounding box center [490, 46] width 33 height 13
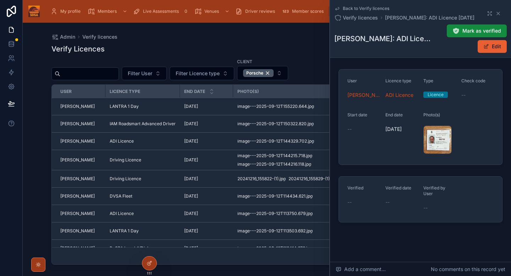
click at [483, 32] on span "Mark as verified" at bounding box center [482, 30] width 39 height 7
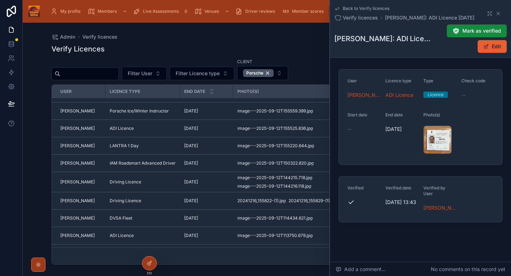
scroll to position [83, 0]
click at [167, 178] on td "Driving Licence" at bounding box center [142, 182] width 75 height 20
click at [167, 181] on div "Driving Licence" at bounding box center [143, 182] width 66 height 6
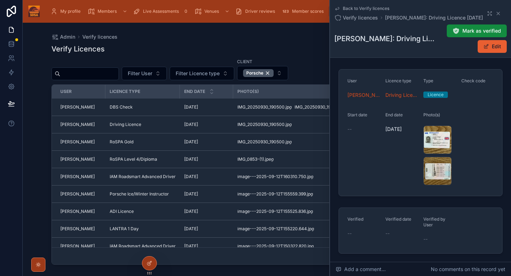
click at [432, 137] on div "image---2025-09-12T144215.718 .jpg" at bounding box center [438, 140] width 28 height 28
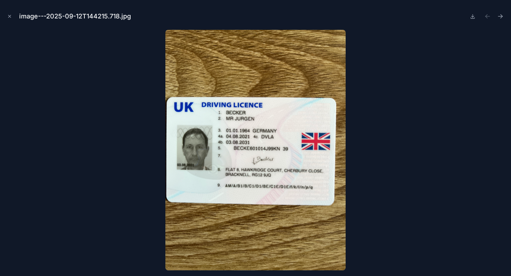
click at [10, 17] on icon "Close modal" at bounding box center [9, 16] width 5 height 5
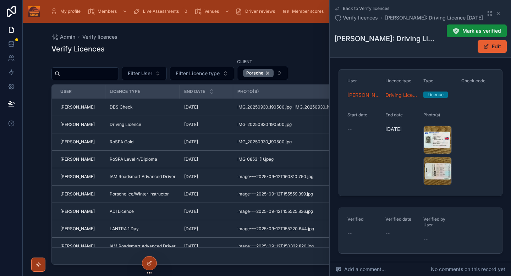
click at [471, 33] on span "Mark as verified" at bounding box center [482, 30] width 39 height 7
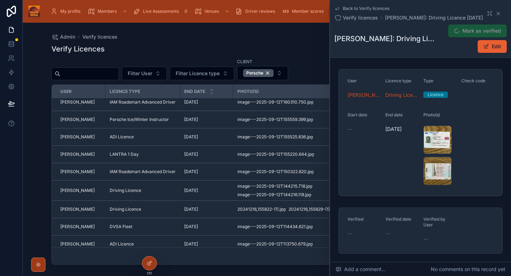
scroll to position [75, 0]
click at [165, 210] on div "Driving Licence" at bounding box center [143, 209] width 66 height 6
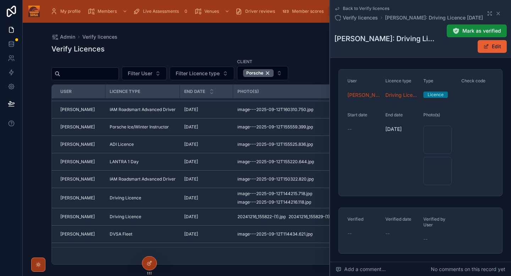
scroll to position [89, 0]
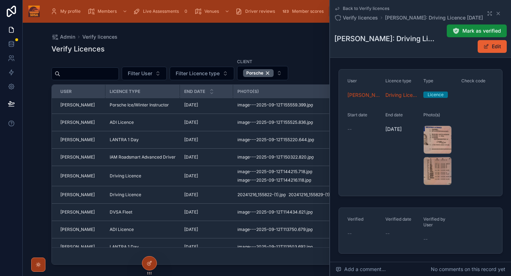
click at [435, 137] on div "20241216_155822-(1) .jpg" at bounding box center [438, 140] width 28 height 28
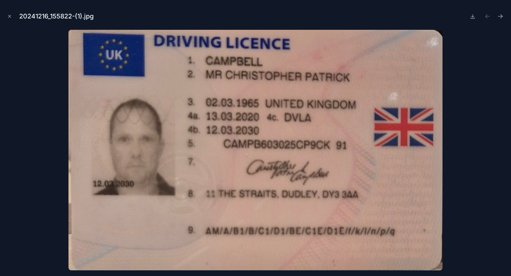
click at [7, 16] on button "Close modal" at bounding box center [10, 16] width 8 height 8
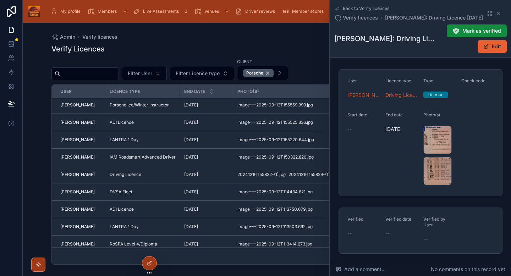
click at [462, 38] on div "[PERSON_NAME] as verified Edit" at bounding box center [471, 38] width 72 height 29
click at [464, 34] on button "Mark as verified" at bounding box center [477, 31] width 60 height 13
click at [149, 192] on div "DVSA Fleet" at bounding box center [143, 192] width 66 height 6
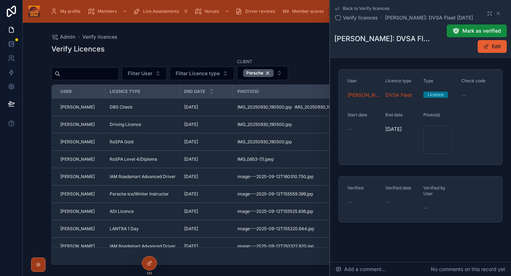
scroll to position [175, 0]
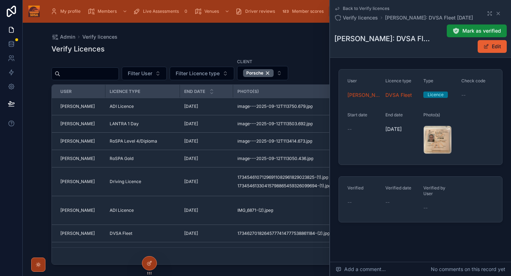
click at [0, 0] on div "image---2025-09-12T114434.621 .jpg" at bounding box center [0, 0] width 0 height 0
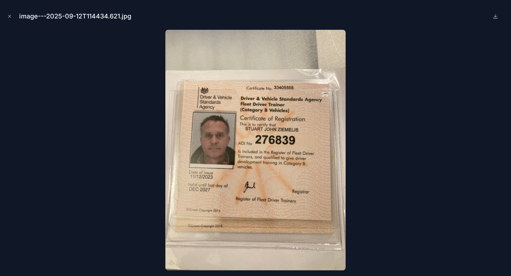
click at [9, 19] on button "Close modal" at bounding box center [10, 16] width 8 height 8
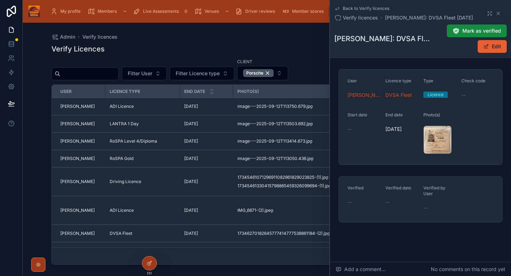
click at [494, 51] on button "Edit" at bounding box center [492, 46] width 29 height 13
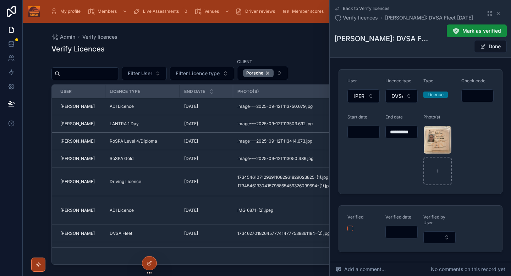
click at [406, 131] on input "**********" at bounding box center [402, 132] width 32 height 10
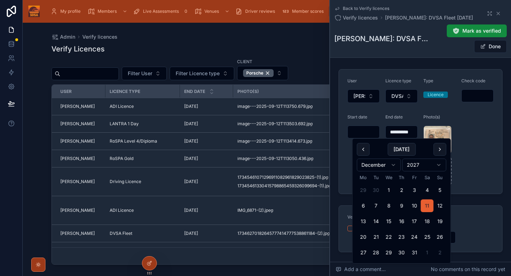
click at [414, 253] on button "31" at bounding box center [414, 252] width 13 height 13
type input "**********"
click at [483, 170] on form "**********" at bounding box center [420, 132] width 163 height 124
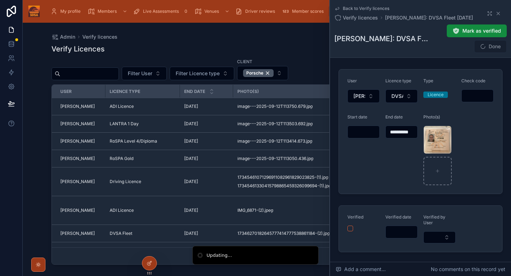
click at [496, 49] on span "Done" at bounding box center [490, 46] width 33 height 13
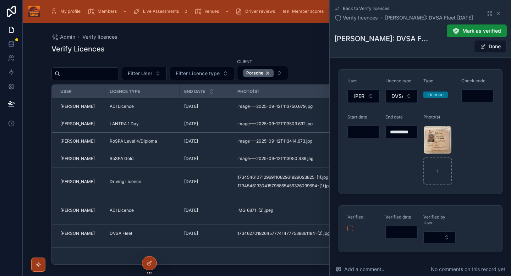
click at [496, 49] on button "Done" at bounding box center [490, 46] width 33 height 13
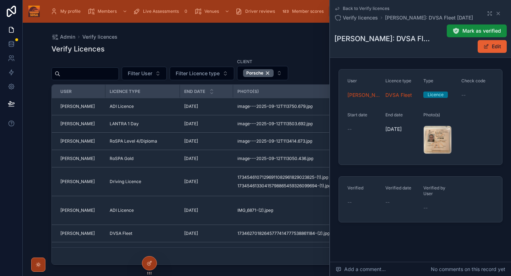
click at [487, 25] on button "Mark as verified" at bounding box center [477, 31] width 60 height 13
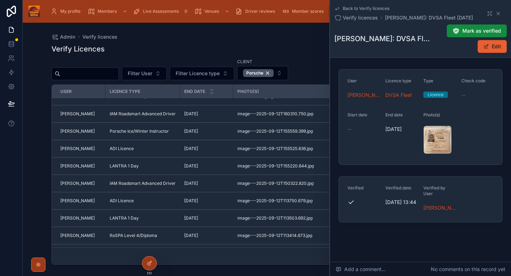
scroll to position [81, 0]
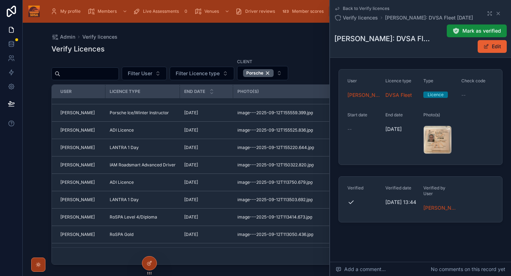
click at [163, 184] on div "ADI Licence" at bounding box center [143, 183] width 66 height 6
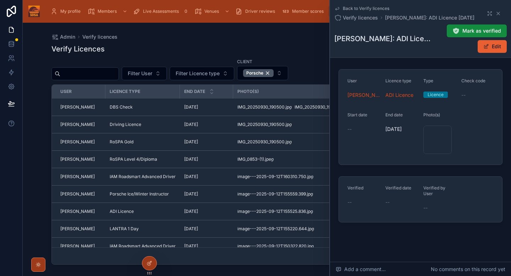
click at [435, 143] on div "image---2025-09-12T113750.679 .jpg" at bounding box center [438, 140] width 28 height 28
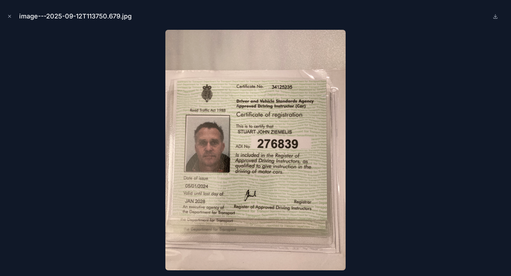
click at [11, 16] on icon "Close modal" at bounding box center [9, 16] width 5 height 5
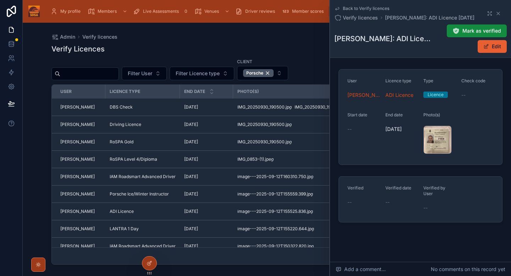
click at [492, 50] on button "Edit" at bounding box center [492, 46] width 29 height 13
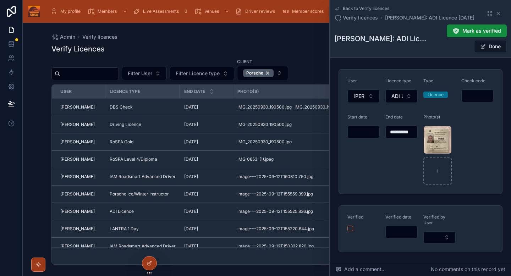
click at [408, 132] on input "**********" at bounding box center [402, 132] width 32 height 10
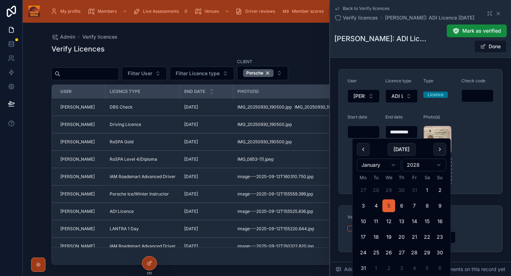
click at [364, 269] on button "31" at bounding box center [363, 268] width 13 height 13
type input "**********"
click at [469, 164] on form "**********" at bounding box center [420, 132] width 163 height 124
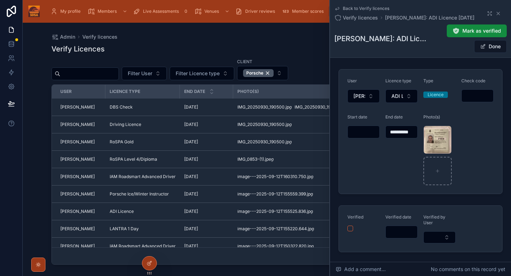
click at [492, 50] on button "Done" at bounding box center [490, 46] width 33 height 13
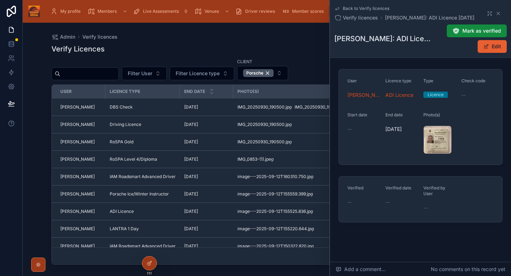
click at [476, 33] on span "Mark as verified" at bounding box center [482, 30] width 39 height 7
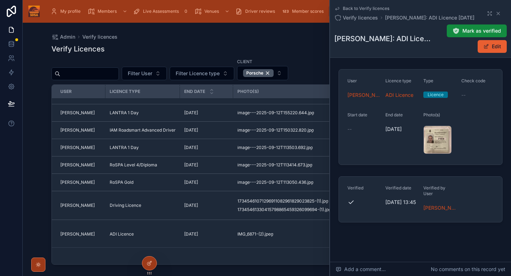
scroll to position [118, 0]
click at [164, 147] on div "LANTRA 1 Day" at bounding box center [143, 146] width 66 height 6
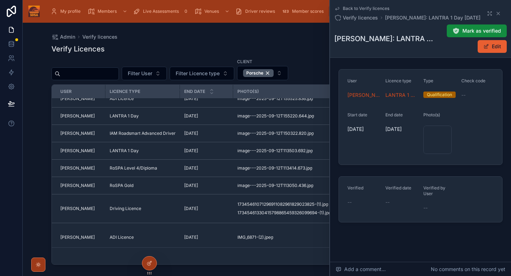
scroll to position [116, 0]
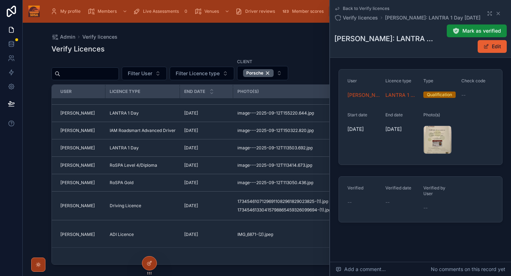
click at [431, 140] on div "image---2025-09-12T113503.692 .jpg" at bounding box center [438, 140] width 28 height 28
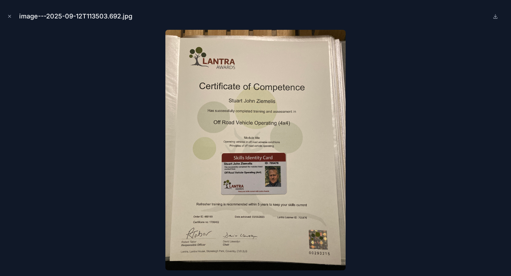
click at [12, 18] on button "Close modal" at bounding box center [10, 16] width 8 height 8
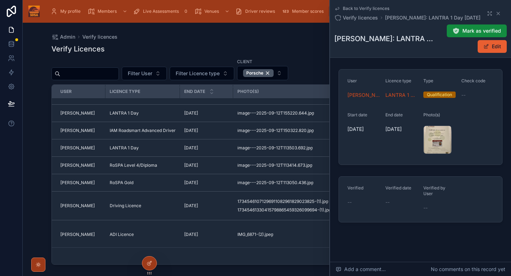
click at [483, 32] on span "Mark as verified" at bounding box center [482, 30] width 39 height 7
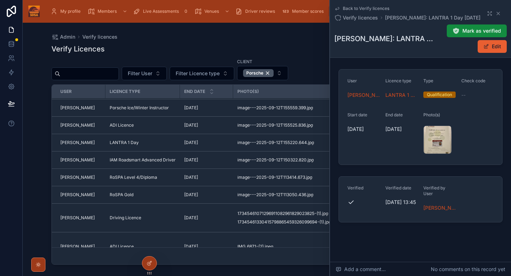
scroll to position [88, 0]
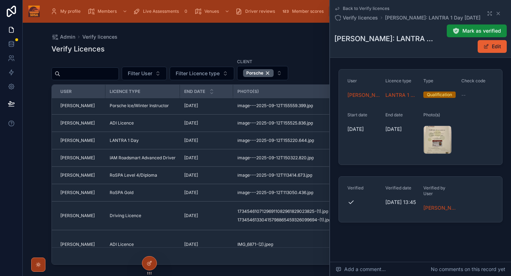
click at [168, 179] on td "RoSPA Level 4/Diploma" at bounding box center [142, 175] width 75 height 17
click at [170, 174] on div "RoSPA Level 4/Diploma" at bounding box center [143, 176] width 66 height 6
